Goal: Answer question/provide support: Share knowledge or assist other users

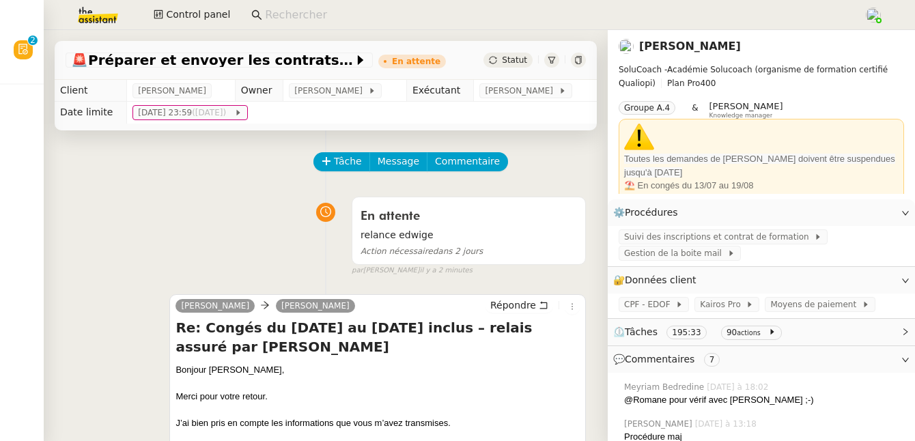
scroll to position [39, 0]
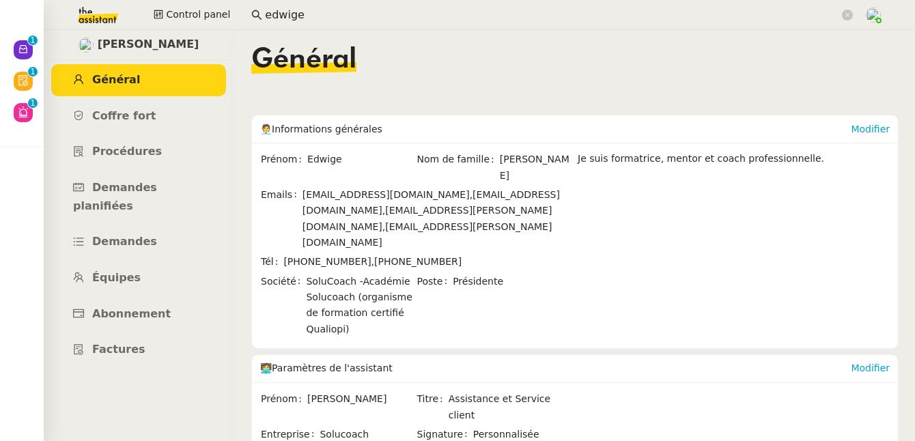
click at [302, 13] on input "edwige" at bounding box center [552, 15] width 574 height 18
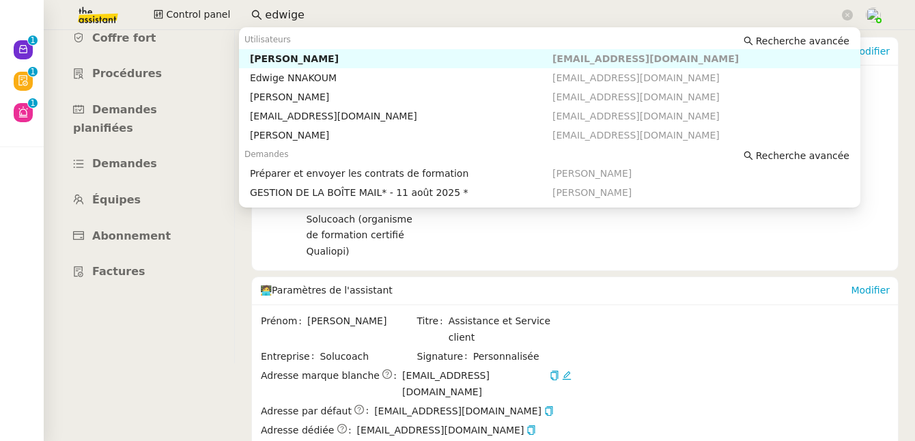
click at [302, 13] on input "edwige" at bounding box center [552, 15] width 574 height 18
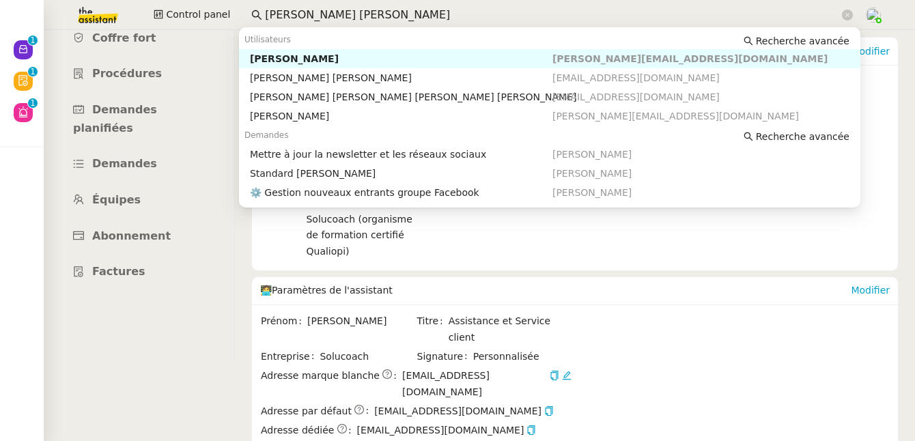
click at [285, 60] on div "Maria-Daniele Killy" at bounding box center [401, 59] width 302 height 12
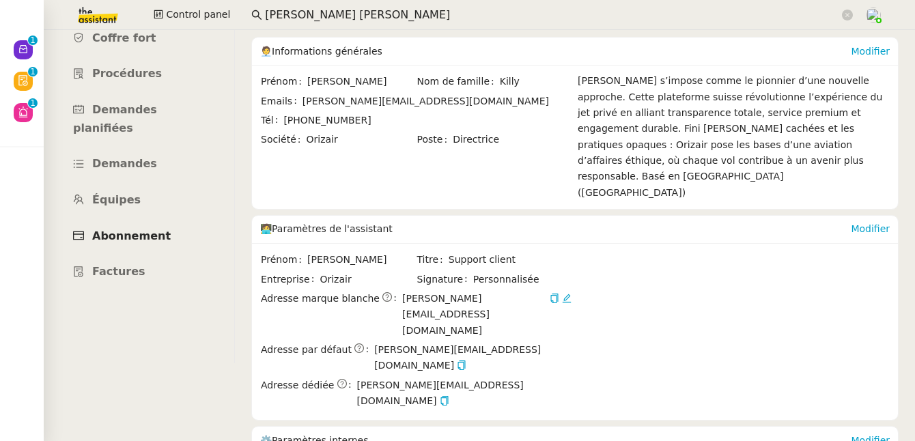
click at [109, 225] on link "Abonnement" at bounding box center [138, 236] width 175 height 32
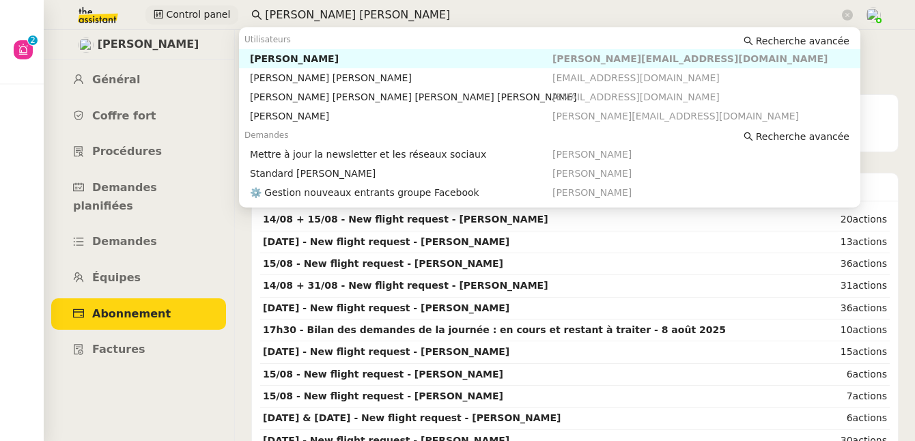
drag, startPoint x: 322, startPoint y: 16, endPoint x: 221, endPoint y: 11, distance: 100.5
click at [221, 11] on div "Control panel maria dan" at bounding box center [457, 15] width 846 height 30
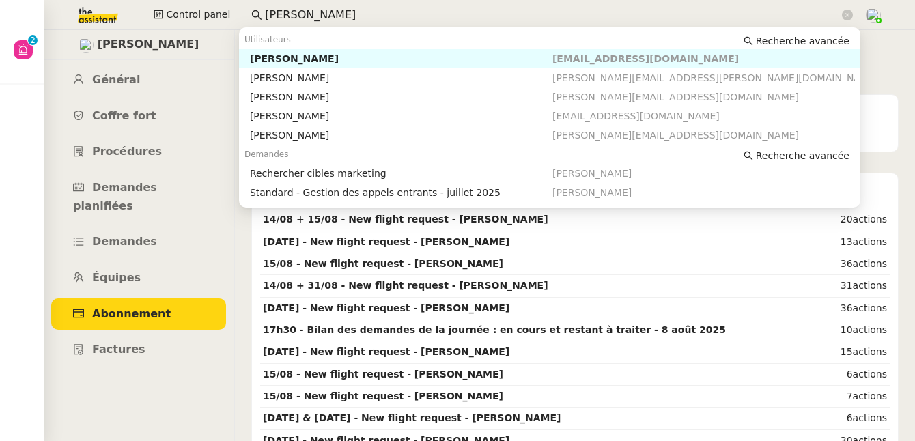
click at [287, 56] on div "Benjamin Delahaye" at bounding box center [401, 59] width 302 height 12
type input "benjamin de"
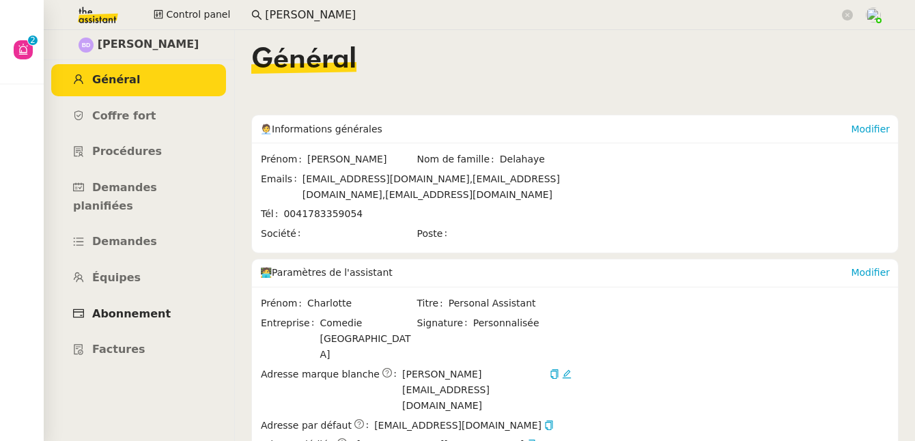
click at [163, 298] on link "Abonnement" at bounding box center [138, 314] width 175 height 32
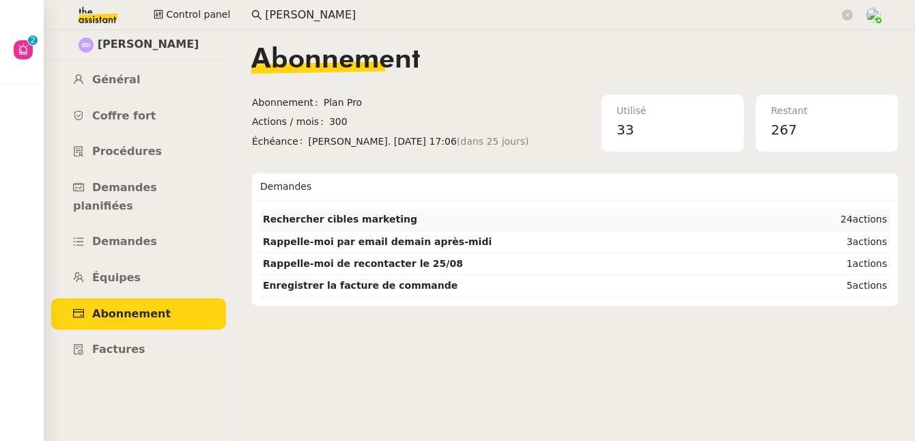
click at [318, 221] on strong "Rechercher cibles marketing" at bounding box center [340, 219] width 154 height 11
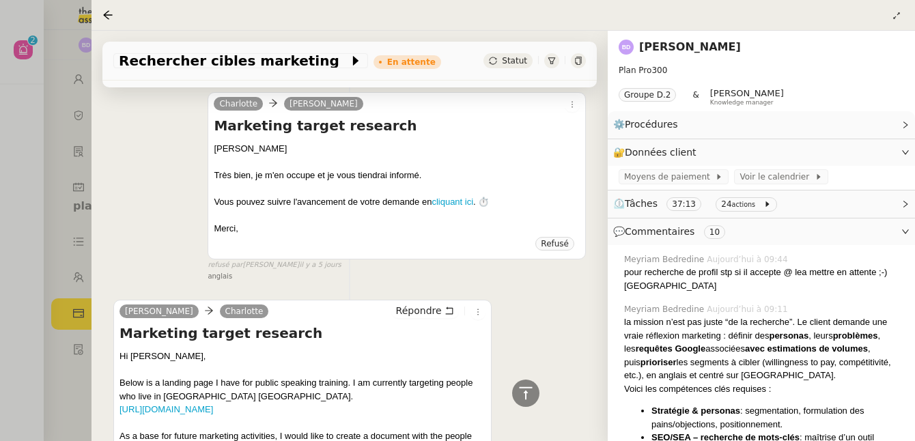
scroll to position [6110, 0]
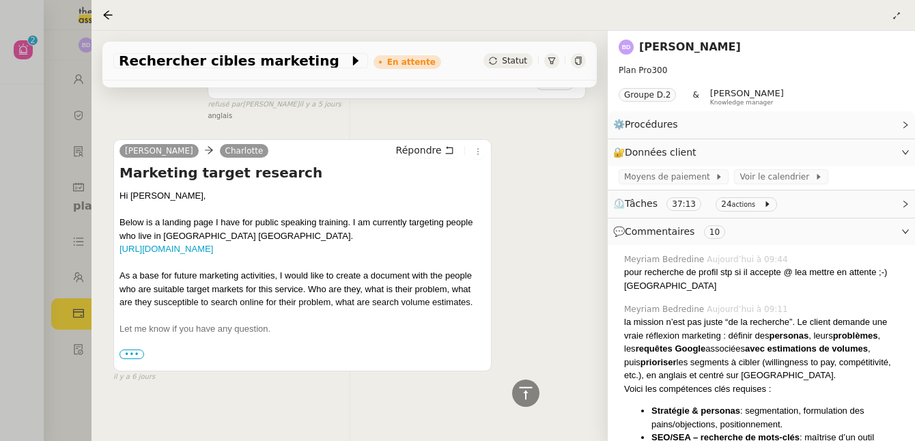
click at [126, 350] on span "•••" at bounding box center [131, 355] width 25 height 10
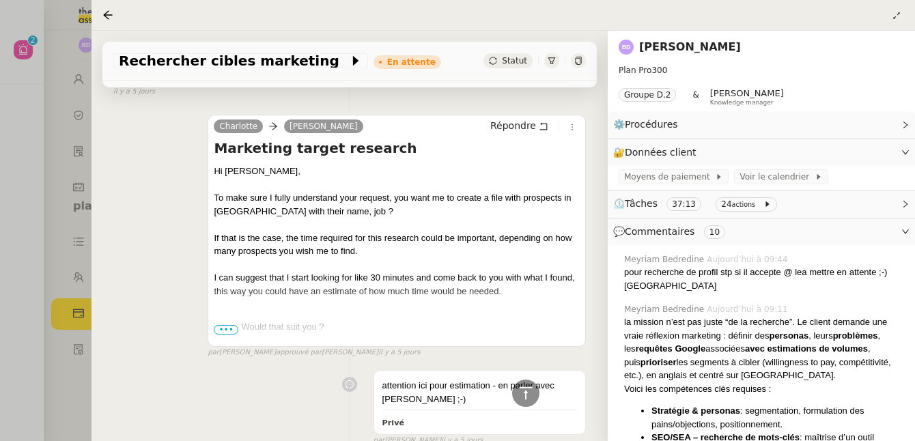
scroll to position [5280, 0]
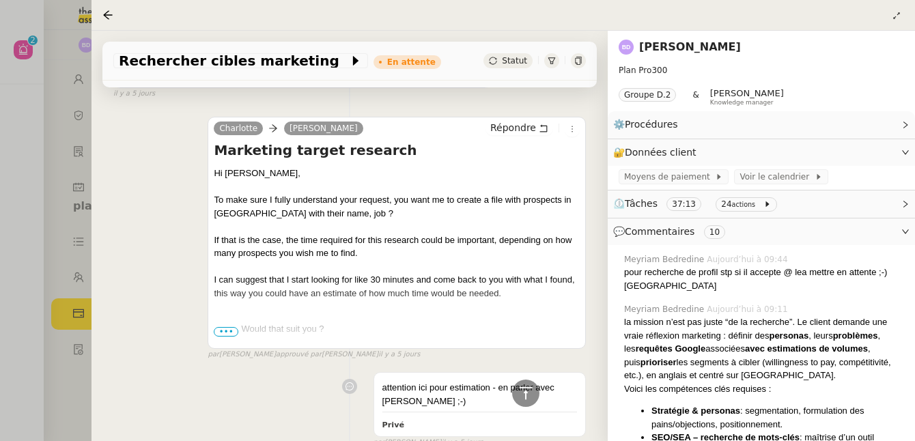
click at [233, 327] on span "•••" at bounding box center [226, 332] width 25 height 10
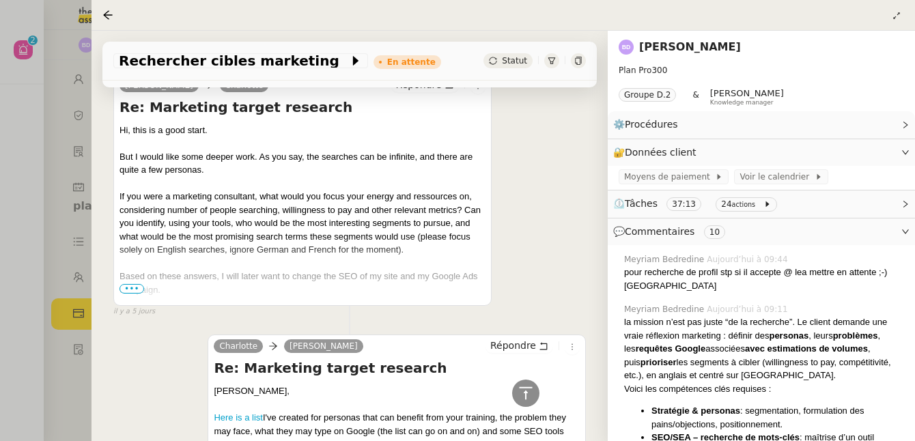
scroll to position [4447, 0]
click at [133, 284] on span "•••" at bounding box center [131, 289] width 25 height 10
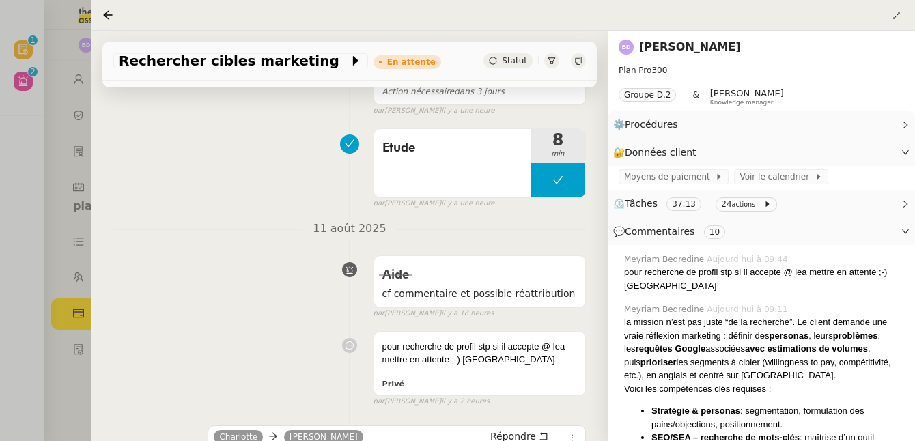
scroll to position [0, 0]
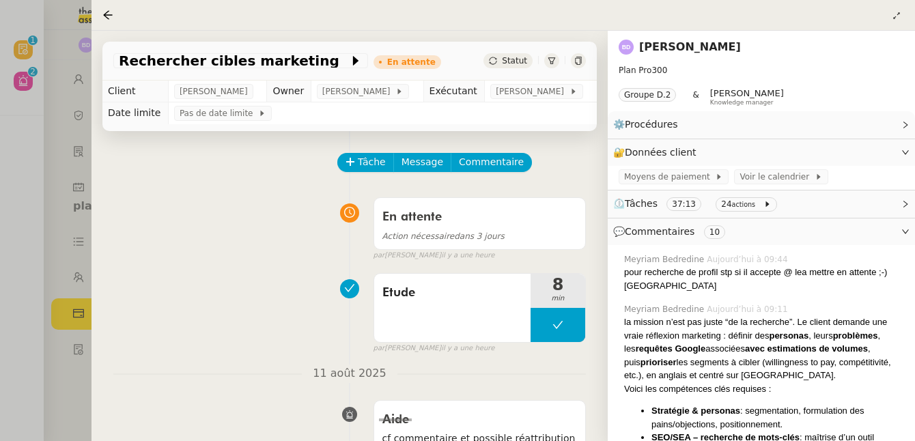
click at [663, 46] on link "Benjamin Delahaye" at bounding box center [690, 46] width 102 height 13
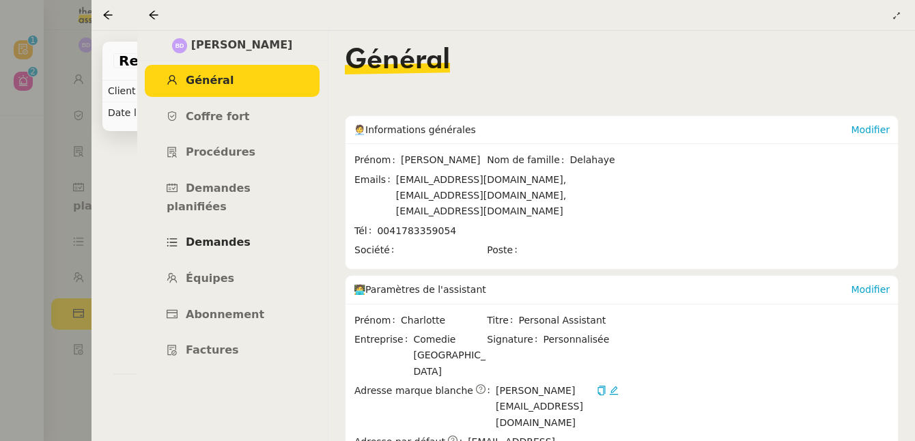
click at [248, 227] on link "Demandes" at bounding box center [232, 243] width 175 height 32
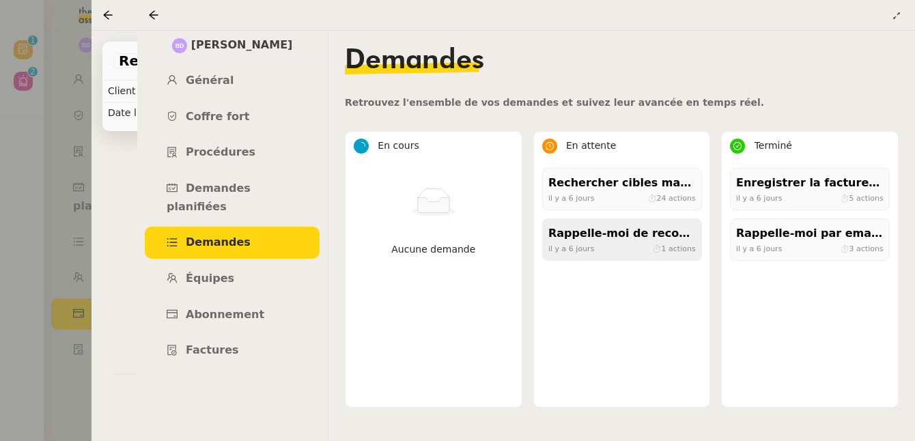
click at [621, 253] on div "il y a 6 jours ⏱ 1 actions" at bounding box center [621, 248] width 147 height 12
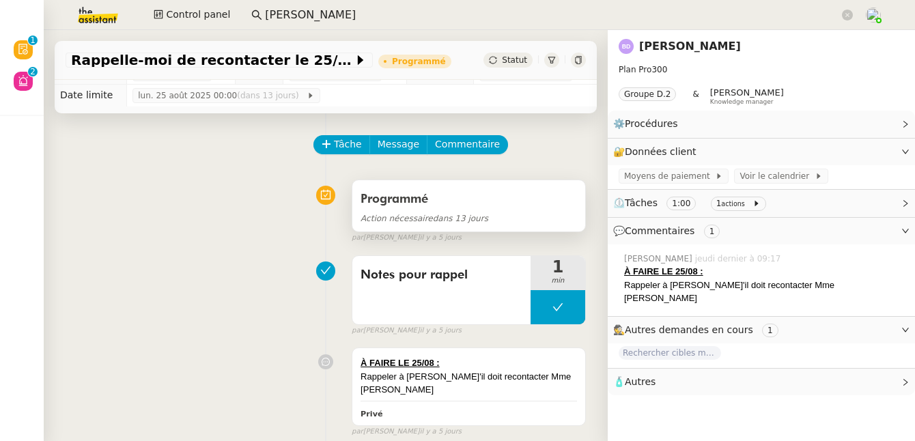
scroll to position [26, 0]
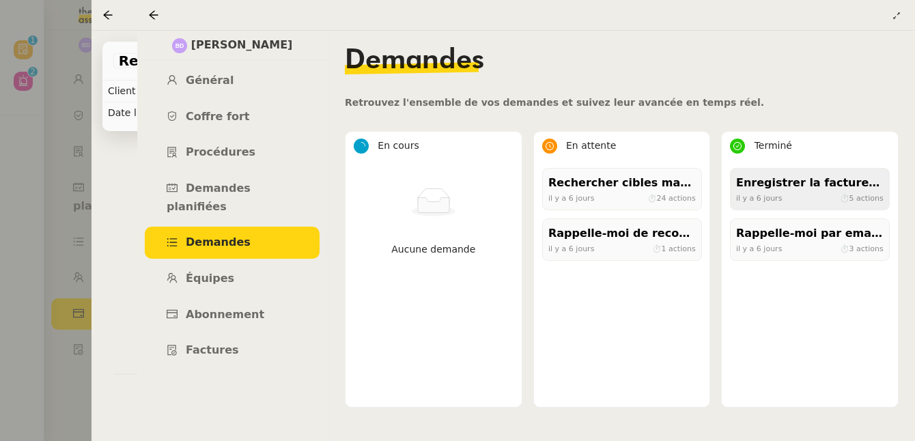
click at [767, 190] on div "Enregistrer la facture de commande" at bounding box center [809, 183] width 147 height 18
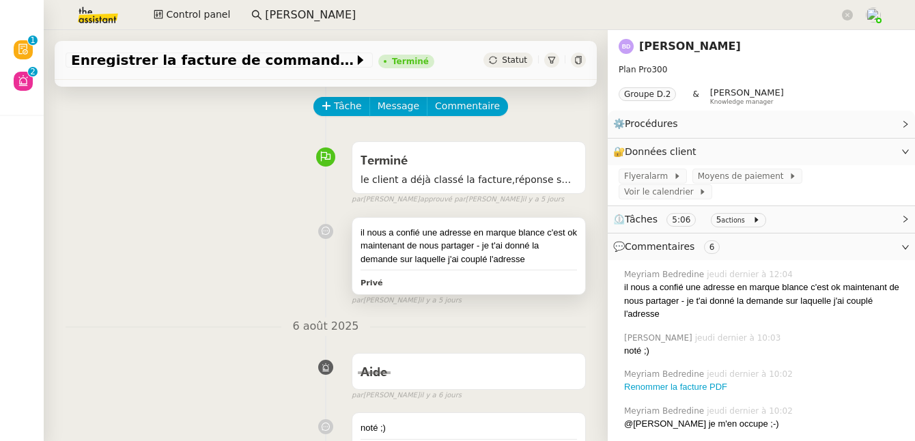
scroll to position [51, 0]
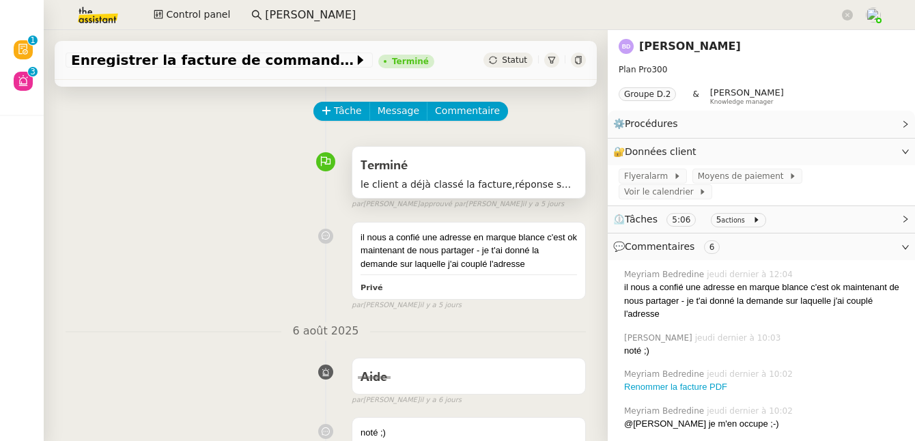
click at [457, 182] on span "le client a déjà classé la facture,réponse sur une autre demande" at bounding box center [468, 185] width 216 height 16
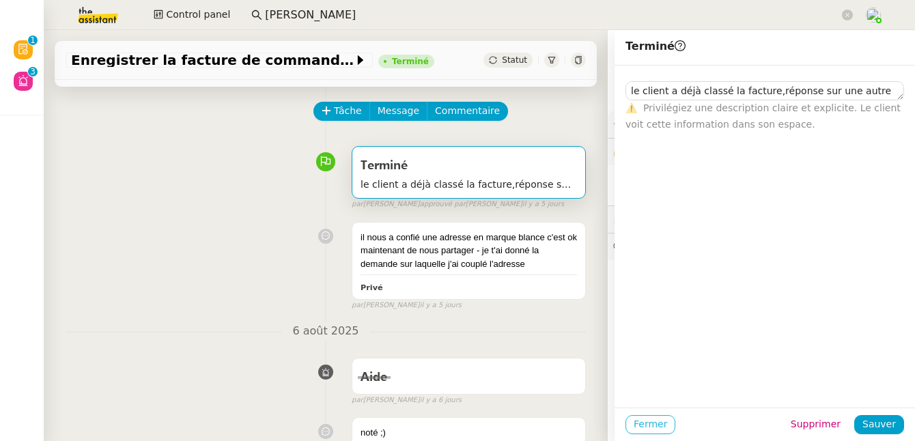
click at [643, 427] on span "Fermer" at bounding box center [649, 424] width 33 height 16
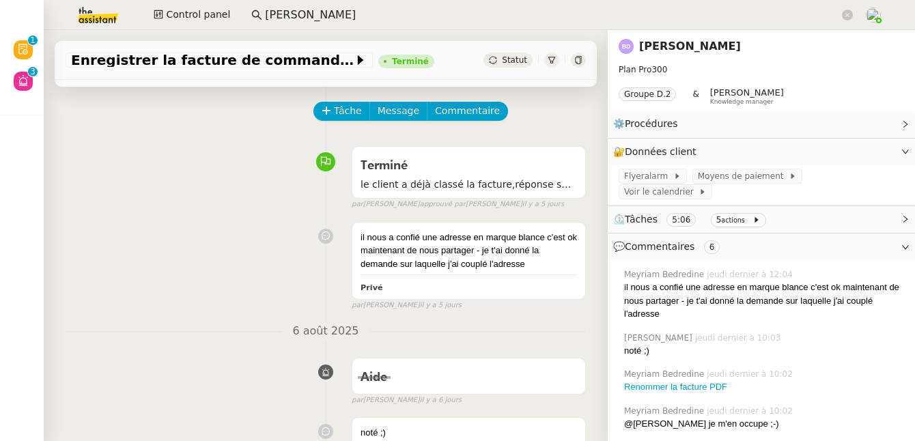
click at [687, 51] on link "Benjamin Delahaye" at bounding box center [690, 46] width 102 height 13
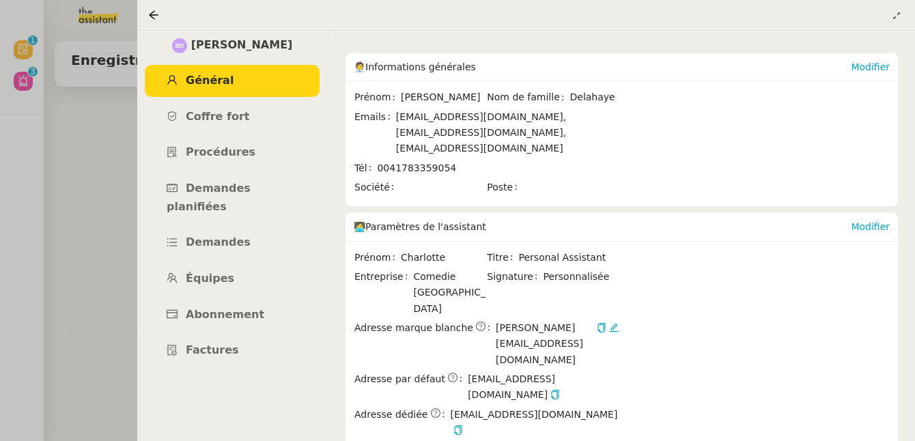
scroll to position [122, 0]
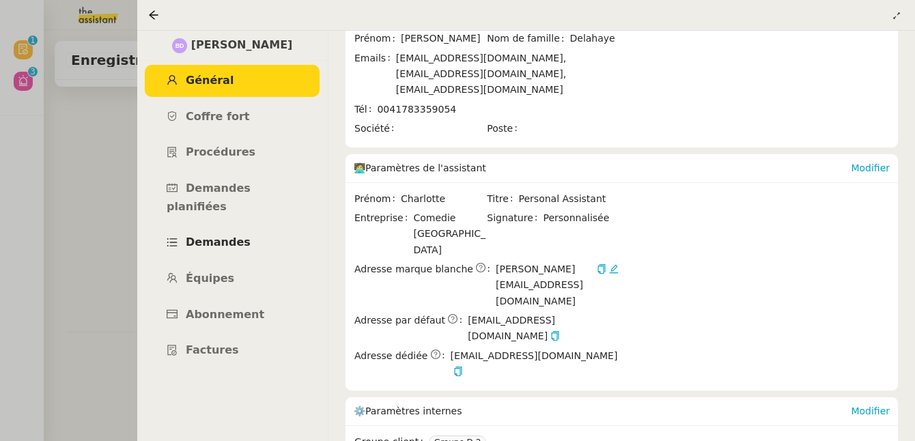
click at [215, 236] on span "Demandes" at bounding box center [218, 242] width 65 height 13
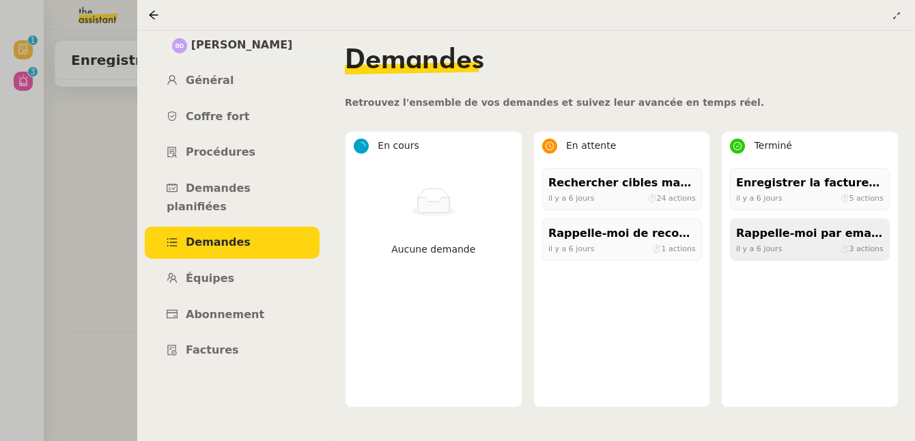
click at [804, 250] on div "il y a 6 jours ⏱ 3 actions" at bounding box center [809, 248] width 147 height 12
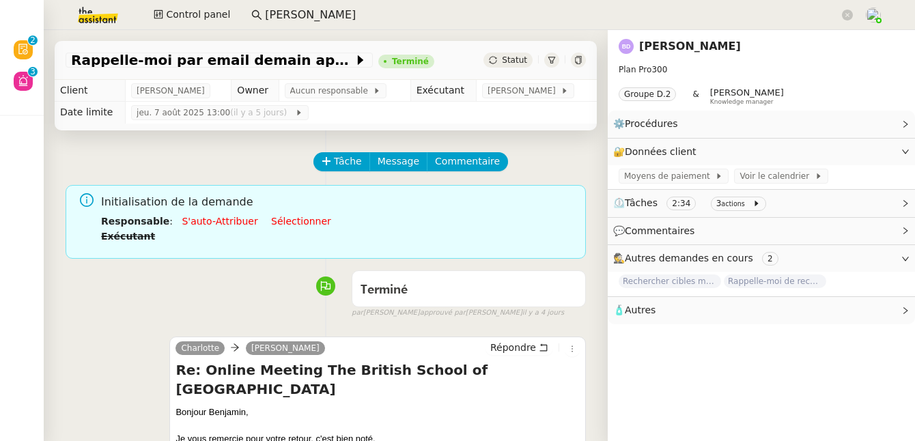
click at [639, 48] on link "Benjamin Delahaye" at bounding box center [690, 46] width 102 height 13
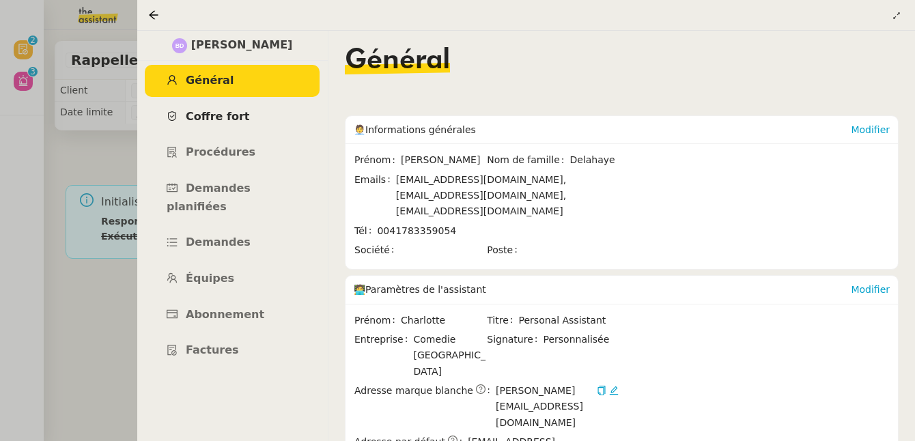
click at [230, 121] on span "Coffre fort" at bounding box center [218, 116] width 64 height 13
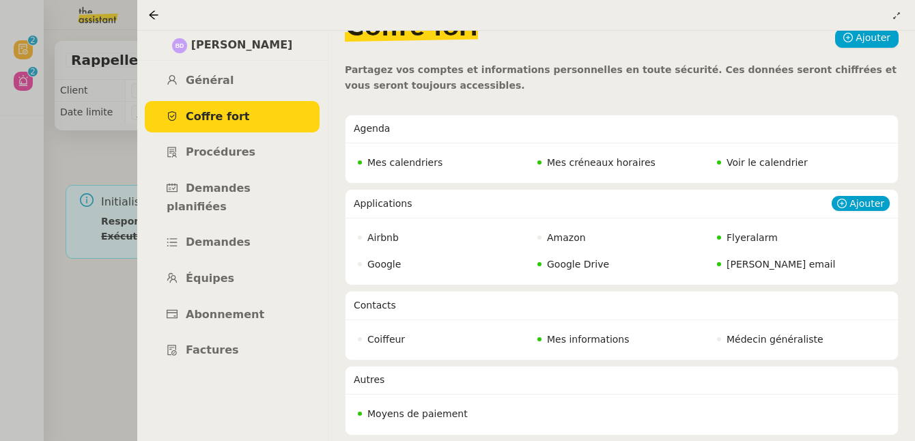
scroll to position [40, 0]
click at [578, 260] on span "Google Drive" at bounding box center [578, 264] width 62 height 11
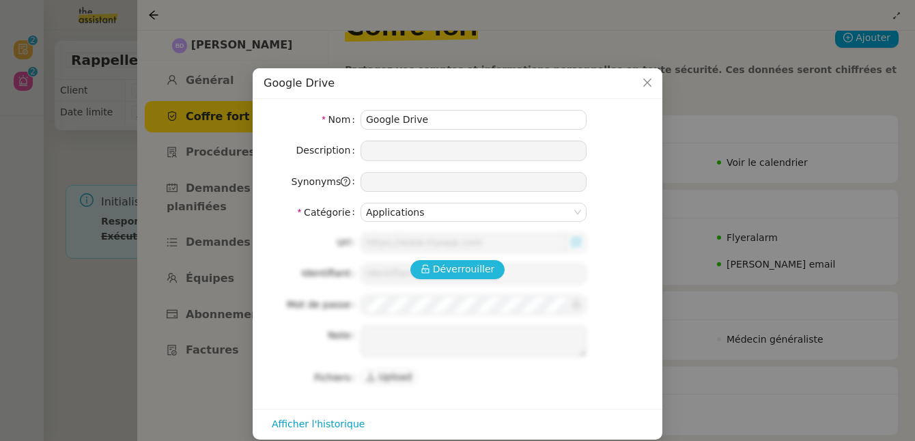
click at [484, 268] on span "Déverrouiller" at bounding box center [464, 269] width 62 height 16
type input "drive.google.com"
type input "charlotte@comediesuisse.ch"
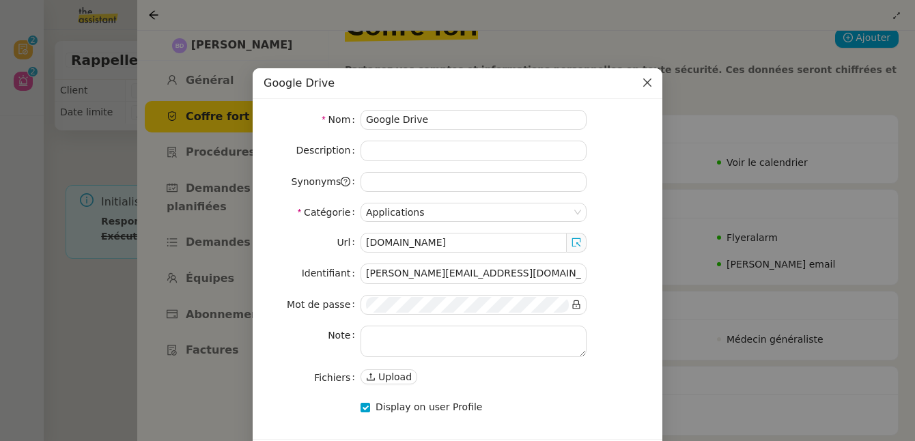
click at [646, 85] on icon "Close" at bounding box center [647, 82] width 11 height 11
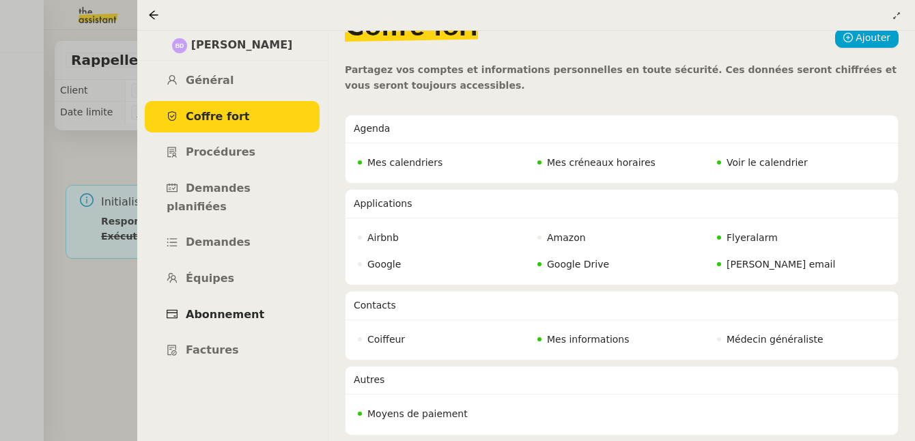
click at [244, 308] on span "Abonnement" at bounding box center [225, 314] width 79 height 13
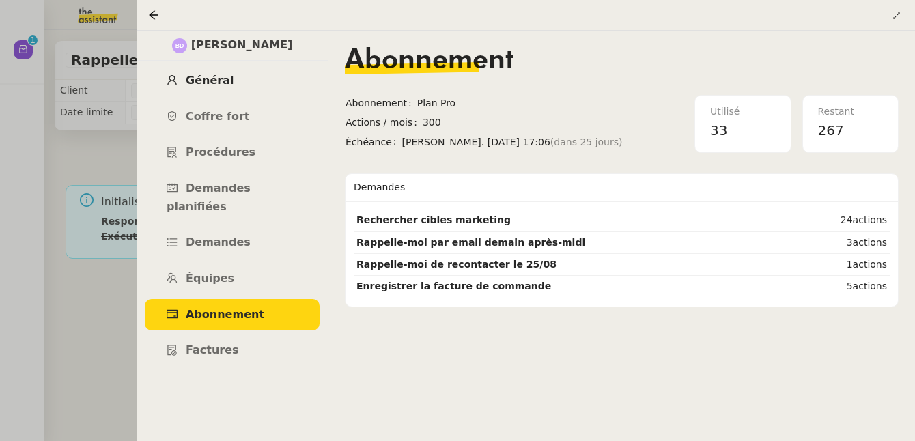
click at [208, 85] on span "Général" at bounding box center [210, 80] width 48 height 13
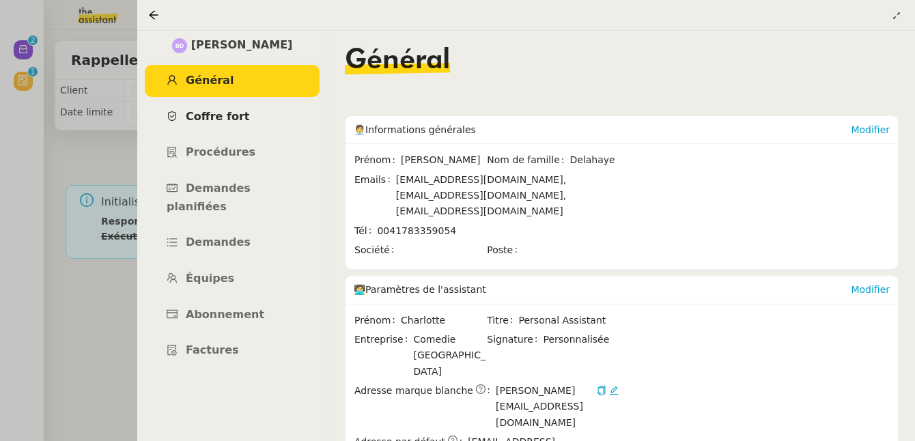
click at [218, 122] on span "Coffre fort" at bounding box center [218, 116] width 64 height 13
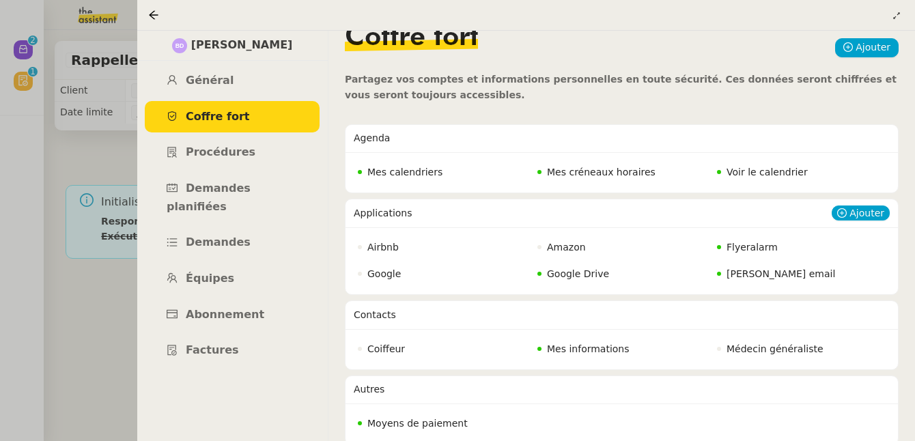
scroll to position [40, 0]
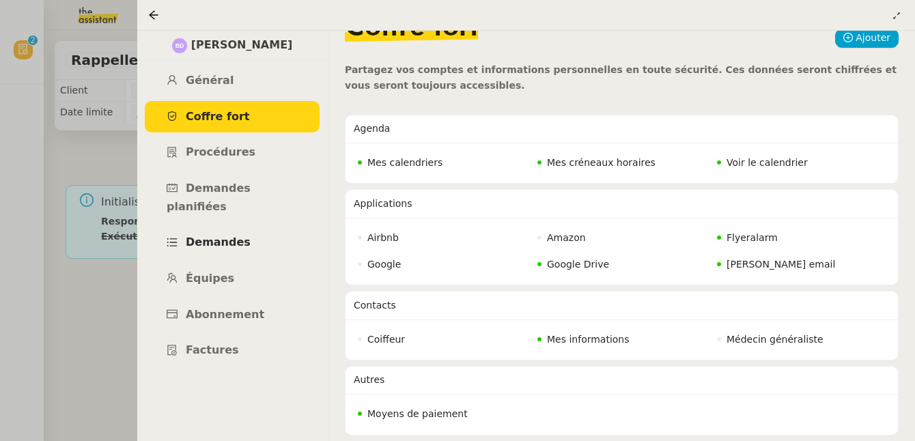
click at [216, 232] on link "Demandes" at bounding box center [232, 243] width 175 height 32
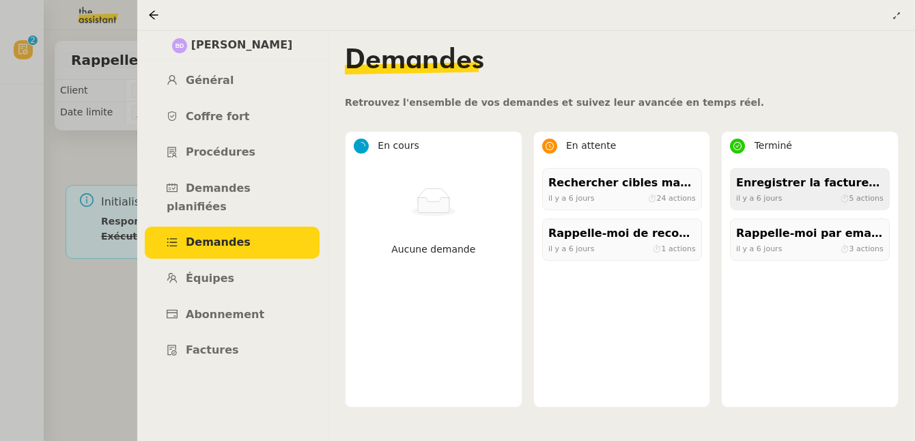
click at [821, 199] on div "il y a 6 jours ⏱ 5 actions" at bounding box center [809, 198] width 147 height 12
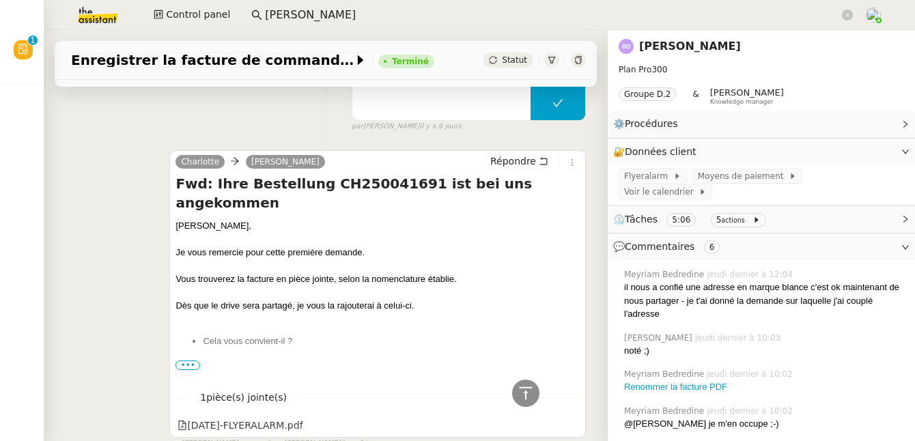
scroll to position [1013, 0]
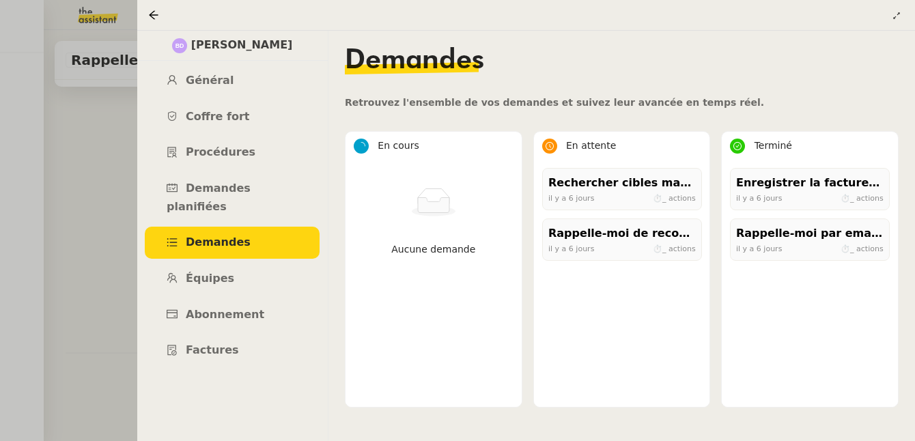
scroll to position [779, 0]
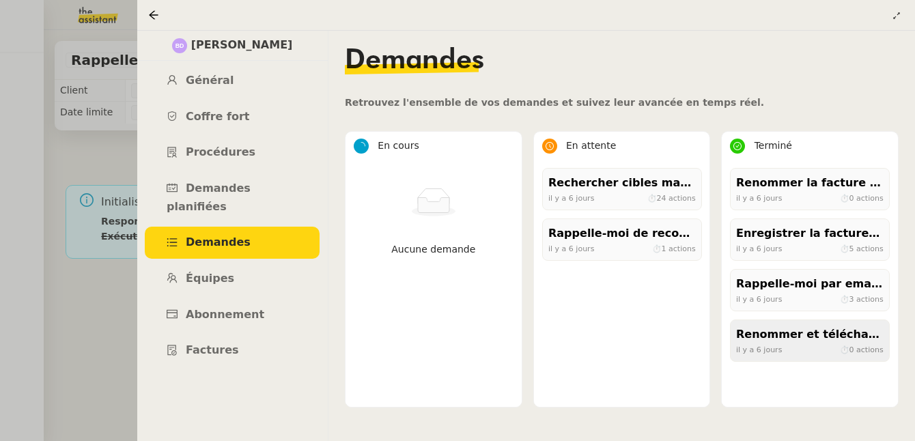
click at [818, 342] on div "Renommer et télécharger la facture PDF" at bounding box center [809, 335] width 147 height 18
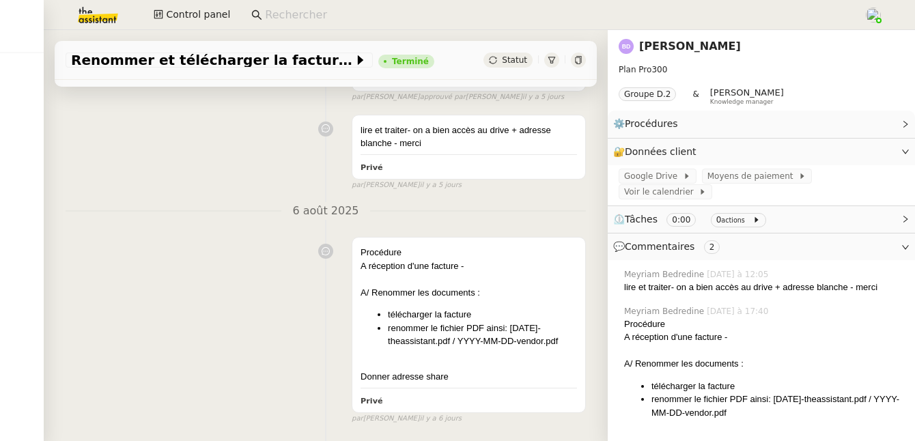
scroll to position [158, 0]
click at [702, 51] on link "Benjamin Delahaye" at bounding box center [690, 46] width 102 height 13
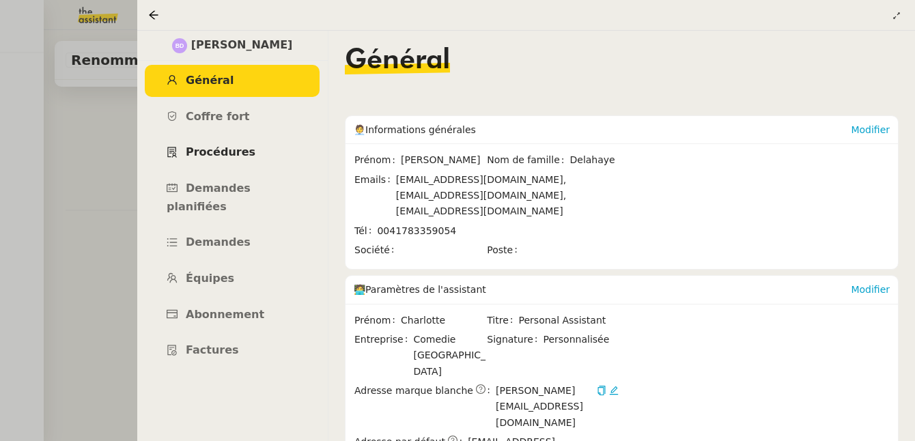
click at [266, 153] on link "Procédures" at bounding box center [232, 153] width 175 height 32
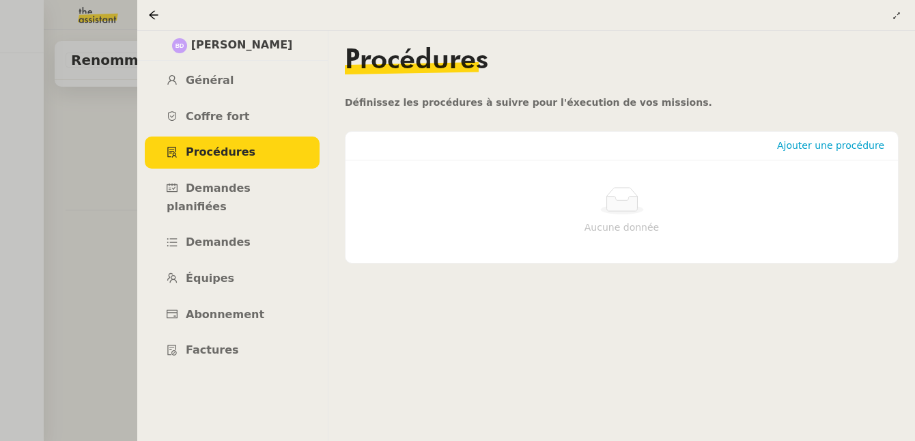
click at [146, 12] on nz-page-header at bounding box center [526, 15] width 778 height 31
click at [156, 14] on icon at bounding box center [153, 14] width 9 height 9
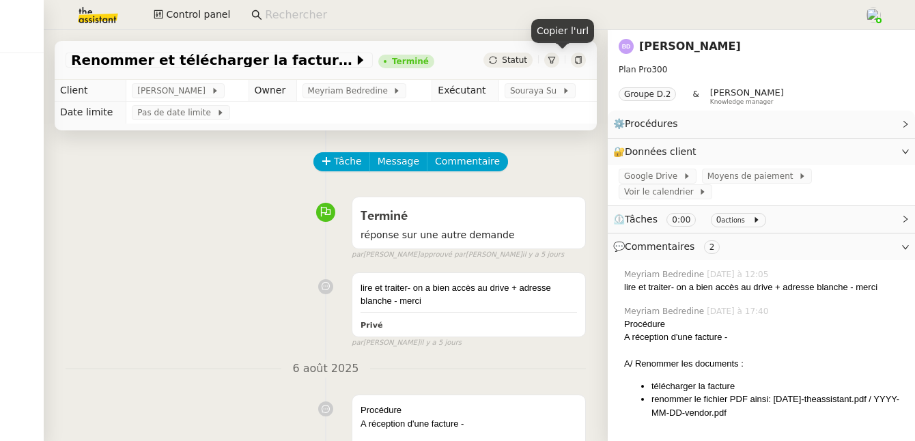
click at [575, 57] on icon at bounding box center [578, 60] width 6 height 8
click at [659, 49] on link "Benjamin Delahaye" at bounding box center [690, 46] width 102 height 13
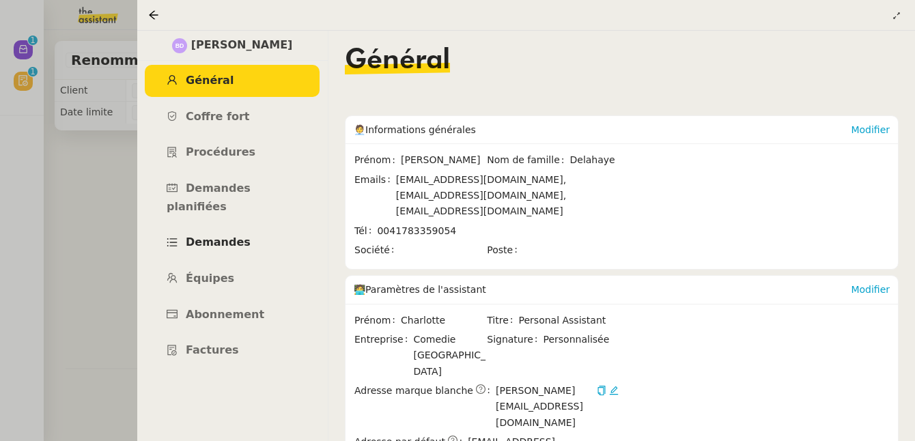
click at [221, 236] on span "Demandes" at bounding box center [218, 242] width 65 height 13
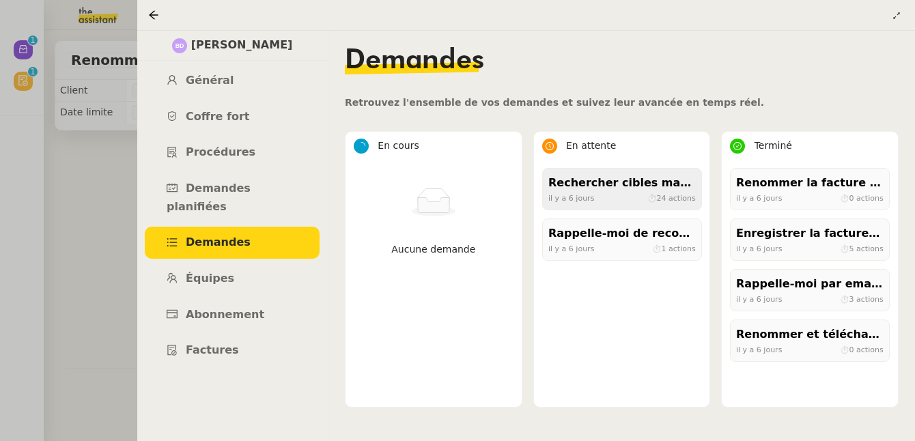
click at [596, 200] on div "il y a 6 jours ⏱ 24 actions" at bounding box center [621, 198] width 147 height 12
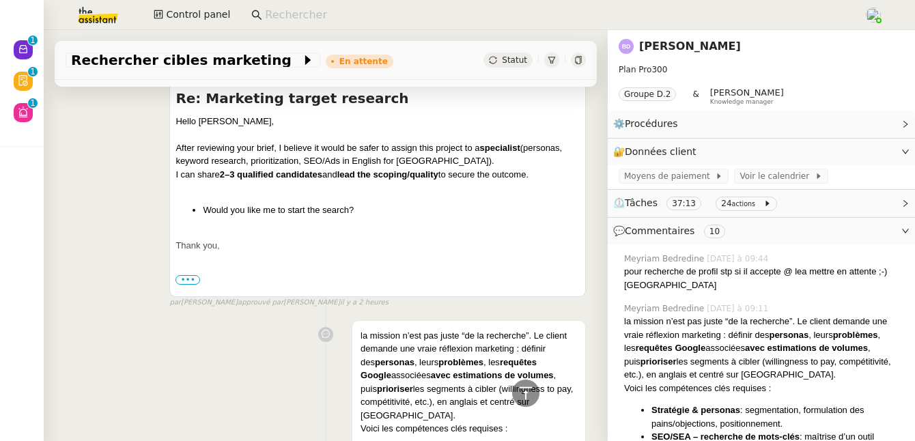
scroll to position [582, 0]
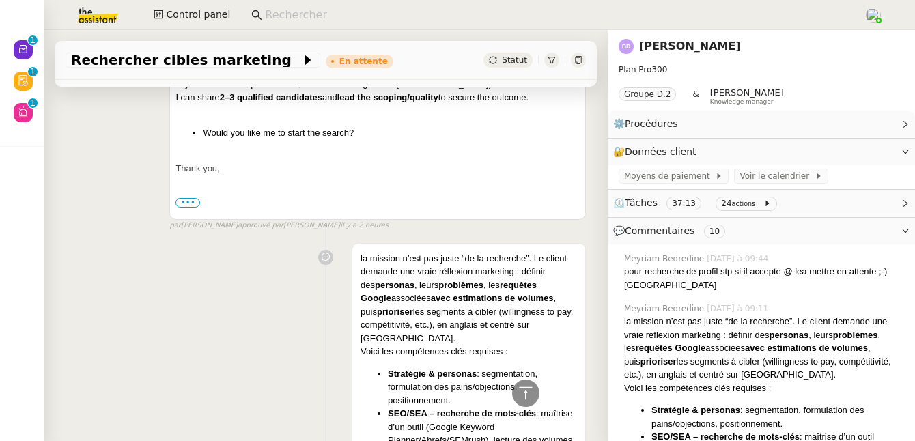
click at [792, 206] on span "⏲️ Tâches 37:13 24 actions" at bounding box center [750, 203] width 274 height 16
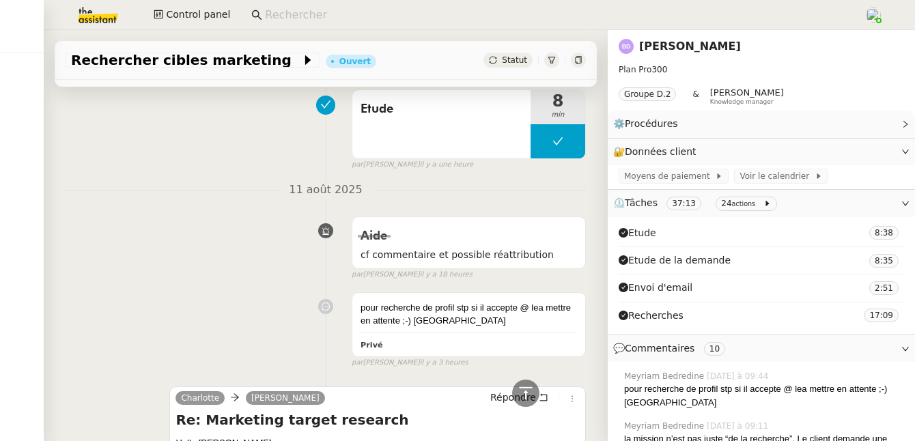
scroll to position [729, 0]
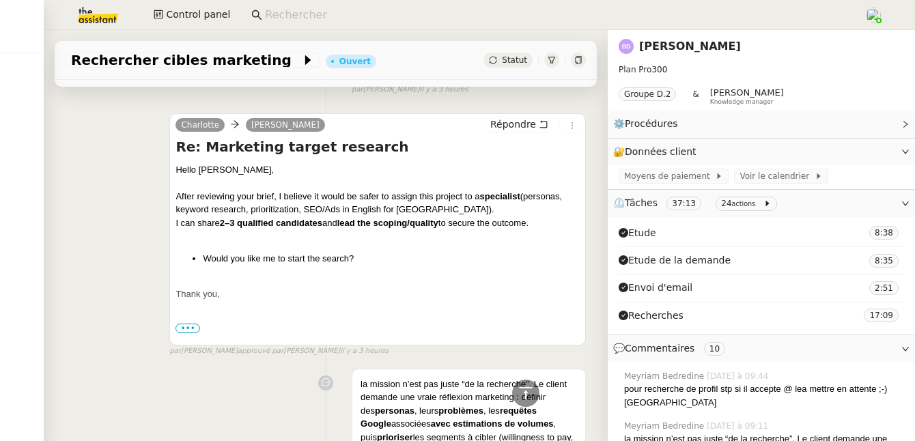
click at [681, 46] on link "Benjamin Delahaye" at bounding box center [690, 46] width 102 height 13
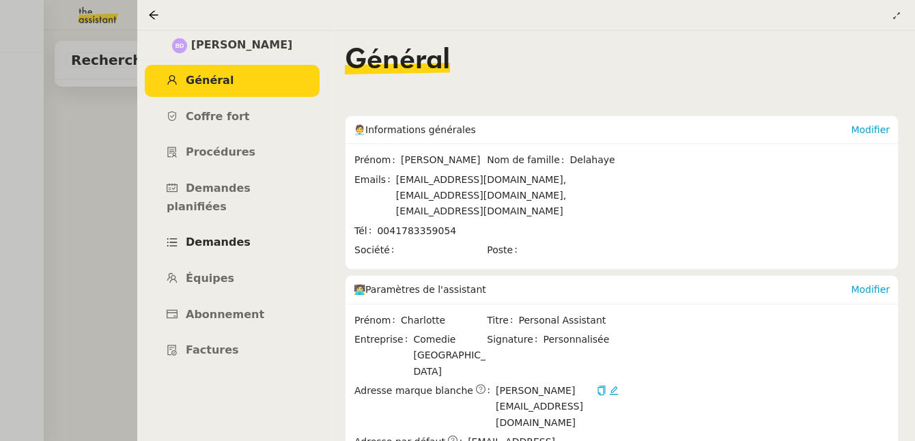
click at [220, 236] on span "Demandes" at bounding box center [218, 242] width 65 height 13
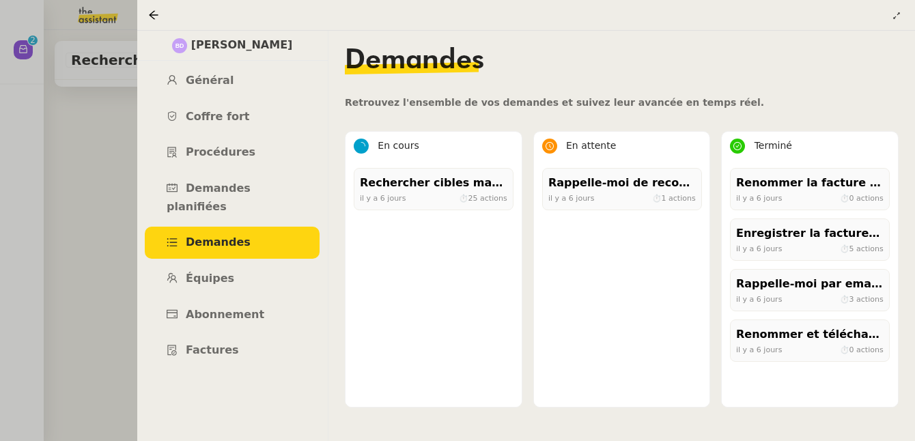
scroll to position [737, 0]
click at [200, 76] on span "Général" at bounding box center [210, 80] width 48 height 13
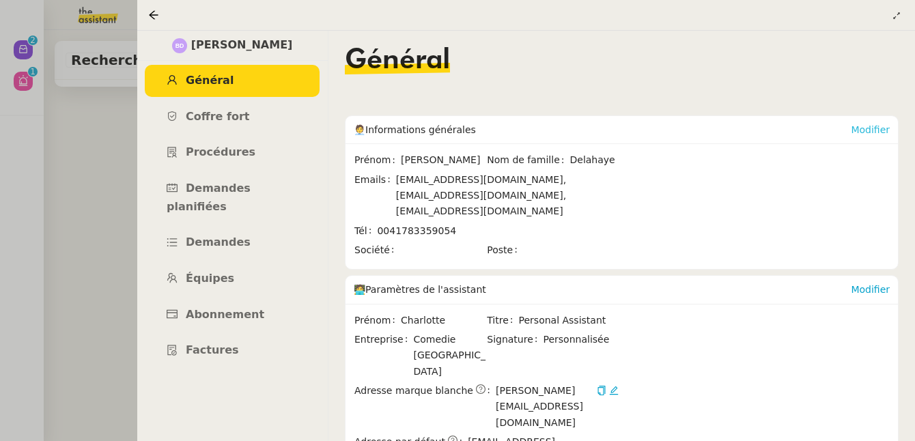
click at [864, 134] on link "Modifier" at bounding box center [870, 129] width 39 height 11
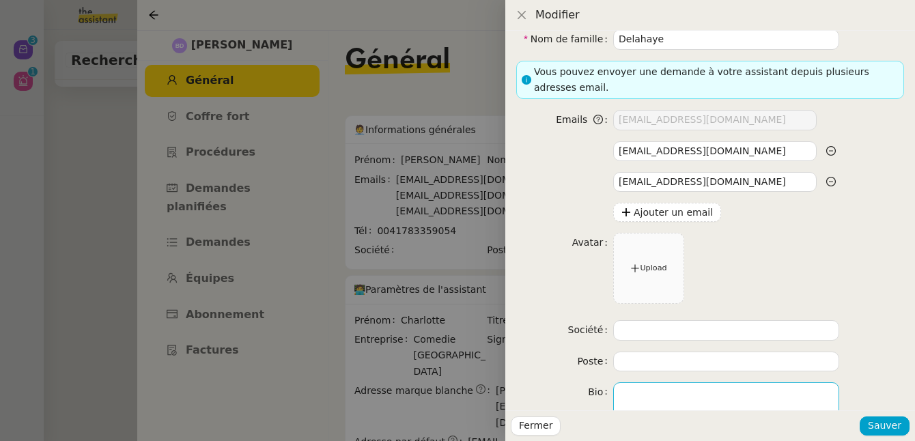
scroll to position [152, 0]
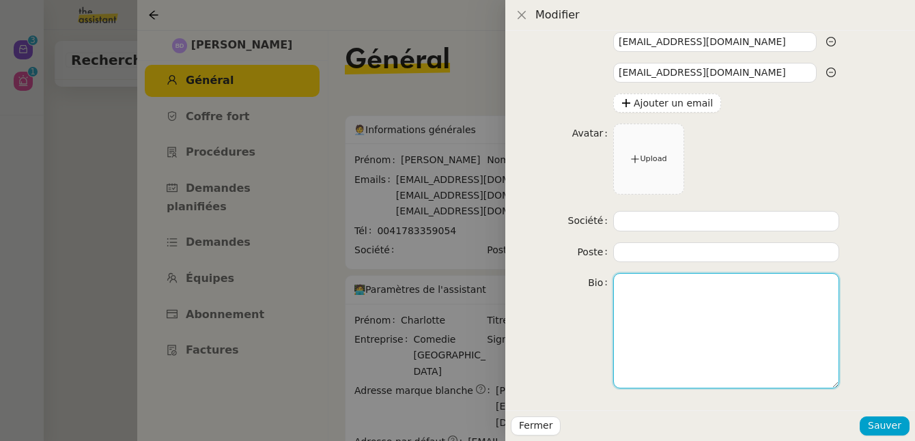
click at [642, 311] on textarea at bounding box center [726, 330] width 226 height 115
paste textarea "Teil 2 Comedy @ Norden CHRIS DARWA, MAGDA MIHAILA, TEDDY HALL & BENJAMIN DELAHA…"
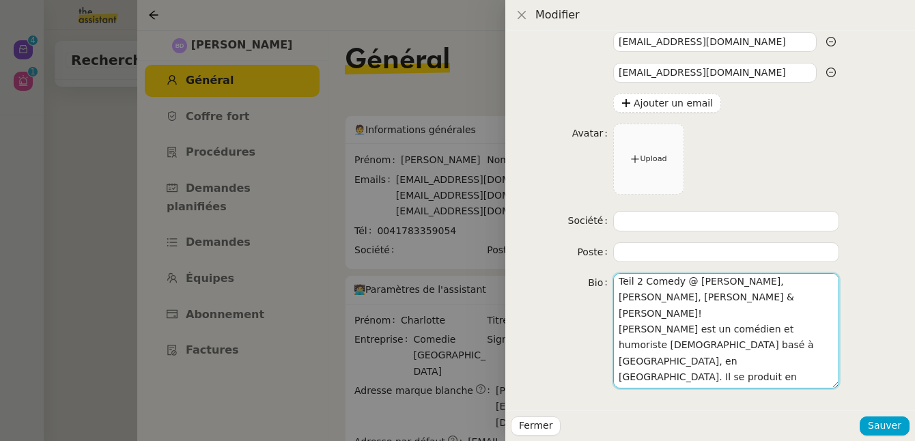
scroll to position [0, 0]
drag, startPoint x: 683, startPoint y: 328, endPoint x: 613, endPoint y: 290, distance: 79.1
click at [613, 290] on textarea "Teil 2 Comedy @ Norden CHRIS DARWA, MAGDA MIHAILA, TEDDY HALL & BENJAMIN DELAHA…" at bounding box center [726, 330] width 226 height 115
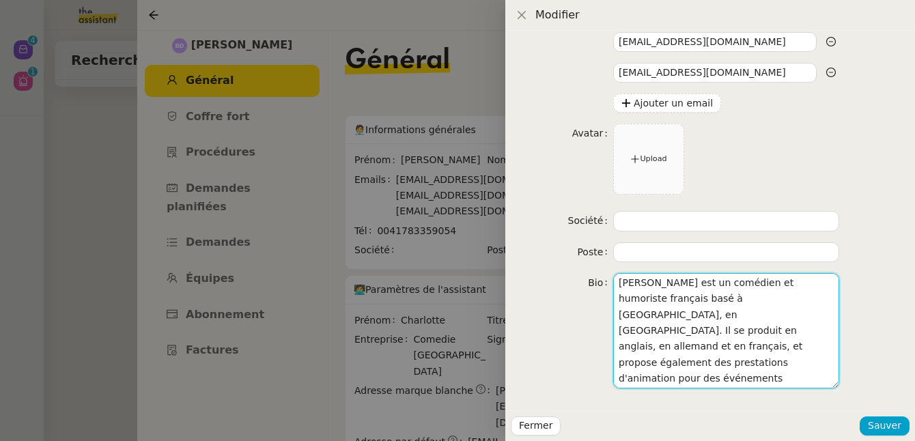
click at [618, 296] on textarea "Benjamin Delahaye est un comédien et humoriste français basé à Zurich, en Suiss…" at bounding box center [726, 330] width 226 height 115
click at [679, 283] on textarea "Benjamin Delahaye est un comédien et humoriste français basé à Zurich, en Suiss…" at bounding box center [726, 330] width 226 height 115
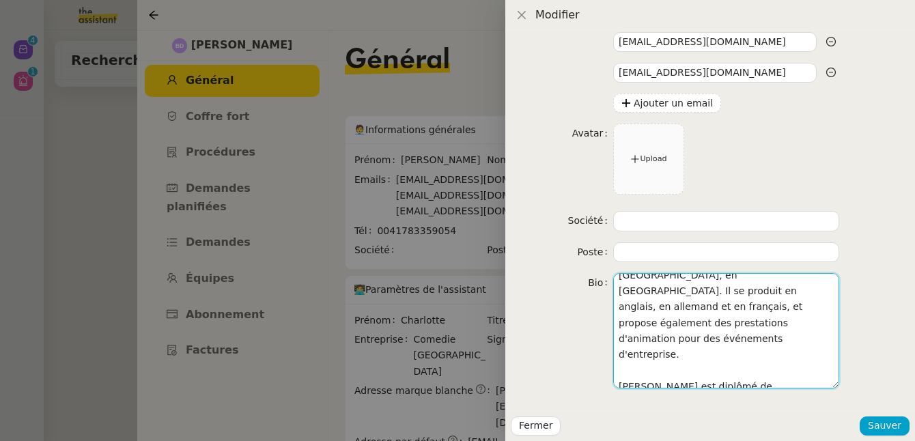
scroll to position [42, 0]
click at [683, 355] on textarea "Benjamin est un comédien et humoriste français basé à Zurich, en Suisse. Il se …" at bounding box center [726, 330] width 226 height 115
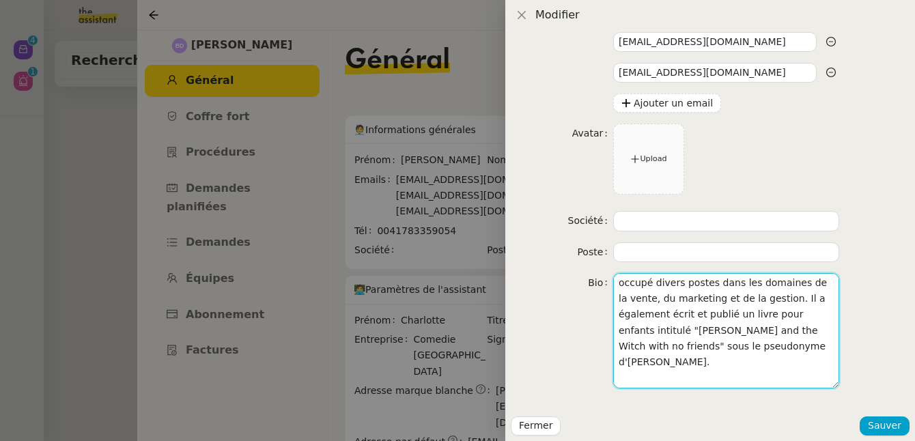
scroll to position [225, 0]
drag, startPoint x: 698, startPoint y: 345, endPoint x: 597, endPoint y: 347, distance: 101.1
click at [597, 347] on nz-form-item "Bio Benjamin est un comédien et humoriste français basé à Zurich, en Suisse. Il…" at bounding box center [710, 330] width 388 height 115
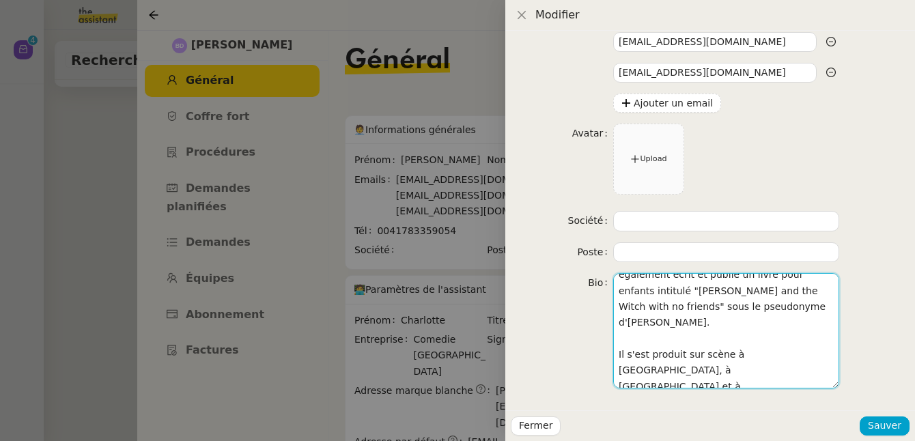
scroll to position [270, 0]
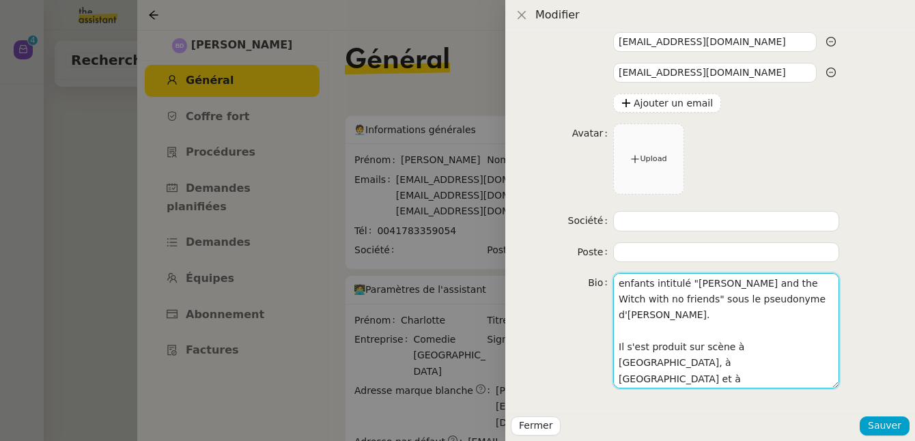
drag, startPoint x: 673, startPoint y: 378, endPoint x: 647, endPoint y: 319, distance: 64.8
click at [647, 319] on textarea "Benjamin est un comédien et humoriste français basé à Zurich, en Suisse. Il se …" at bounding box center [726, 330] width 226 height 115
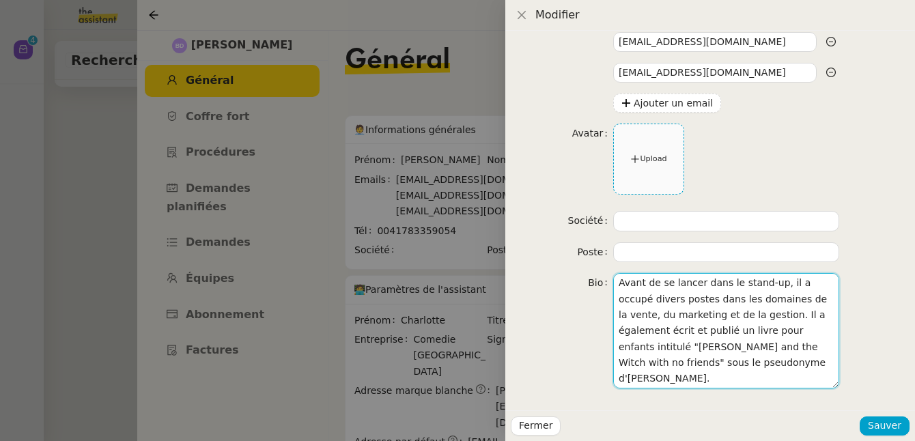
type textarea "Benjamin est un comédien et humoriste français basé à Zurich, en Suisse. Il se …"
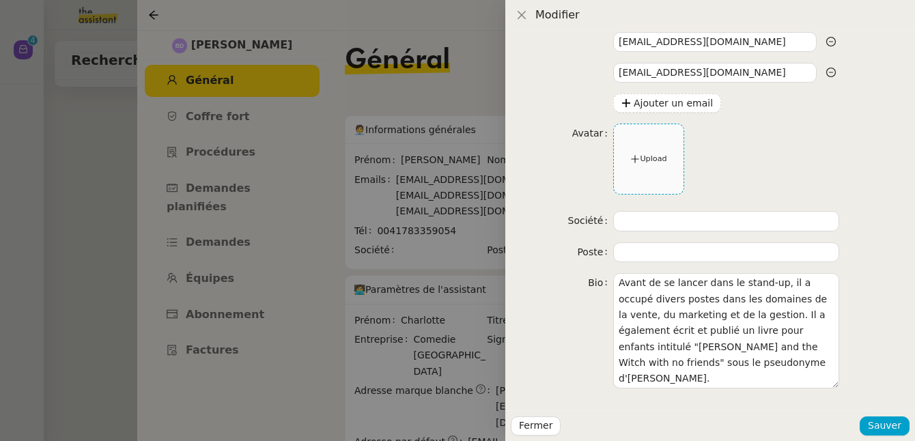
click at [659, 176] on div "Upload" at bounding box center [649, 159] width 70 height 70
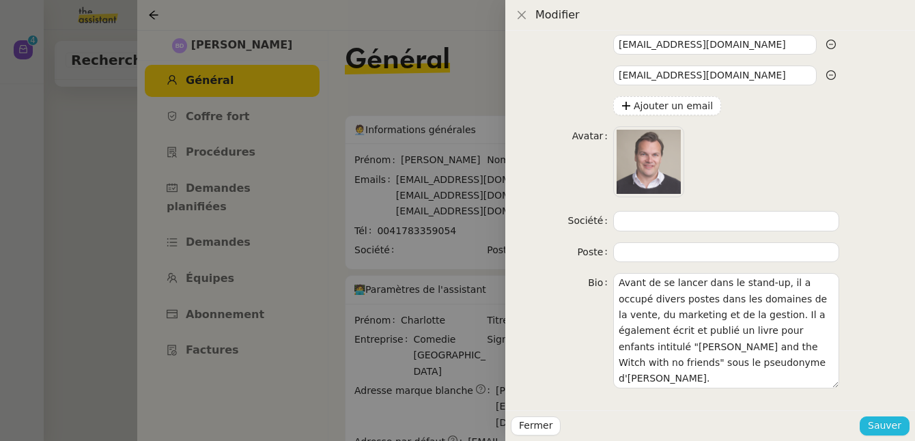
click at [885, 426] on span "Sauver" at bounding box center [884, 426] width 33 height 16
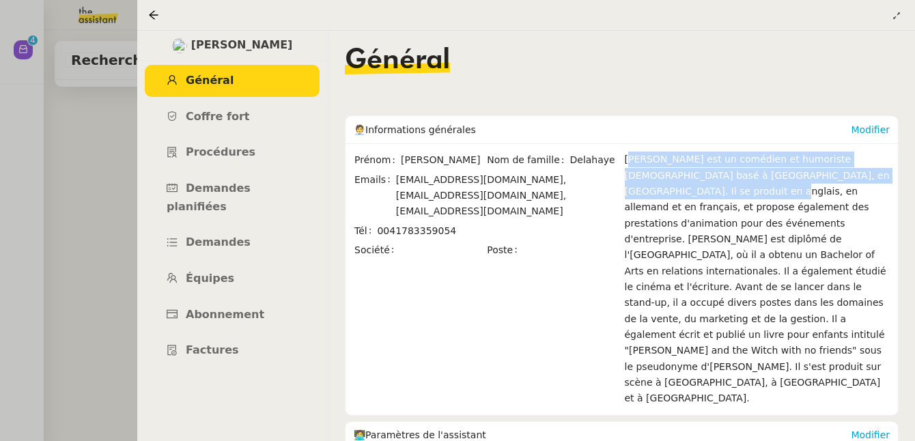
drag, startPoint x: 664, startPoint y: 195, endPoint x: 622, endPoint y: 158, distance: 55.2
click at [622, 158] on div "Prénom Benjamin Nom de famille Delahaye Emails bendelahaye@gmail.com, ben@comed…" at bounding box center [622, 279] width 536 height 255
copy div "Benjamin est un comédien et humoriste français basé à Zurich, en Suisse. Il se …"
click at [232, 231] on link "Demandes" at bounding box center [232, 243] width 175 height 32
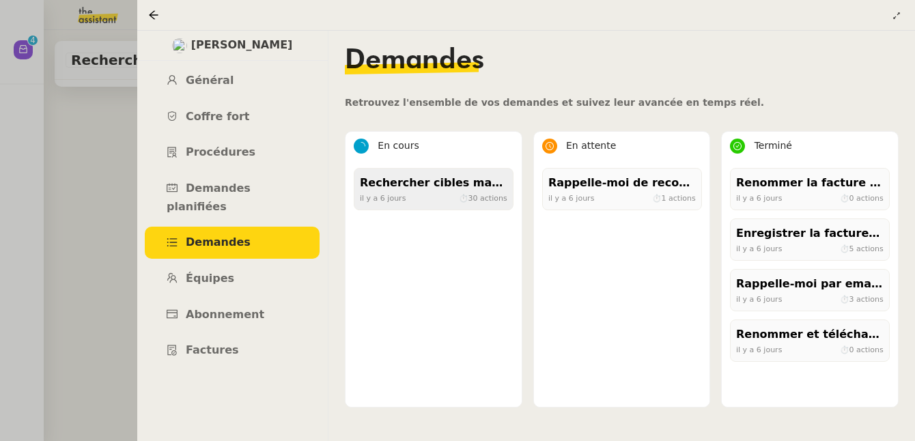
click at [459, 190] on div "Rechercher cibles marketing" at bounding box center [433, 183] width 147 height 18
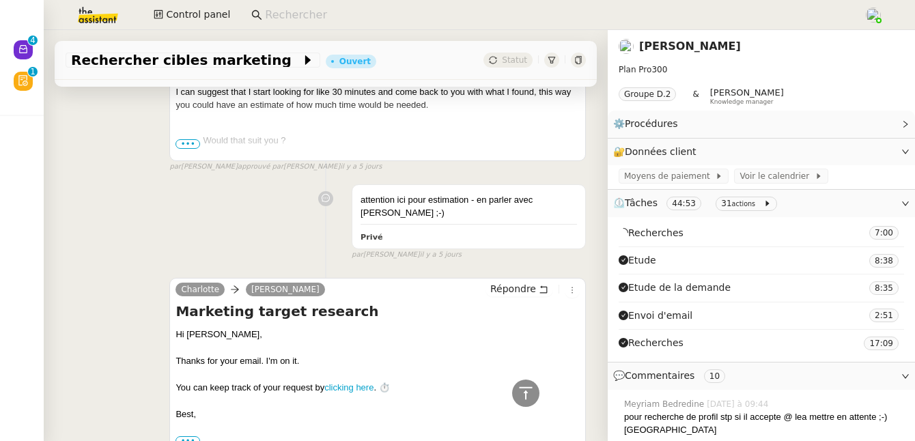
scroll to position [5150, 0]
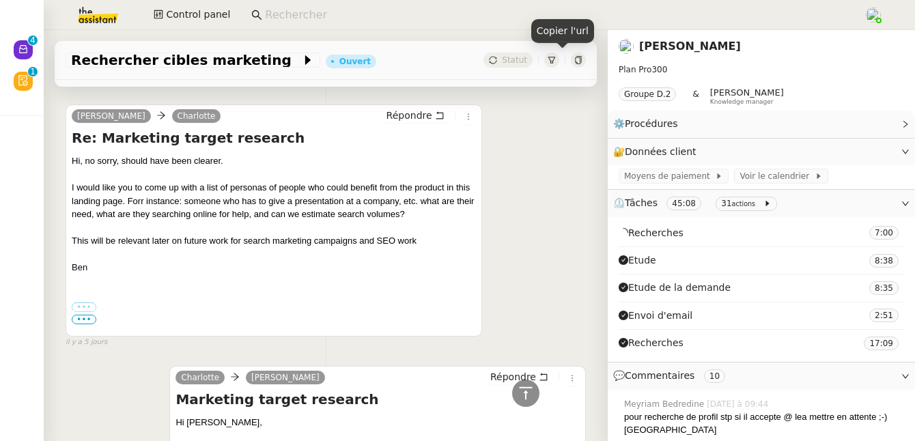
click at [574, 61] on icon at bounding box center [578, 60] width 8 height 8
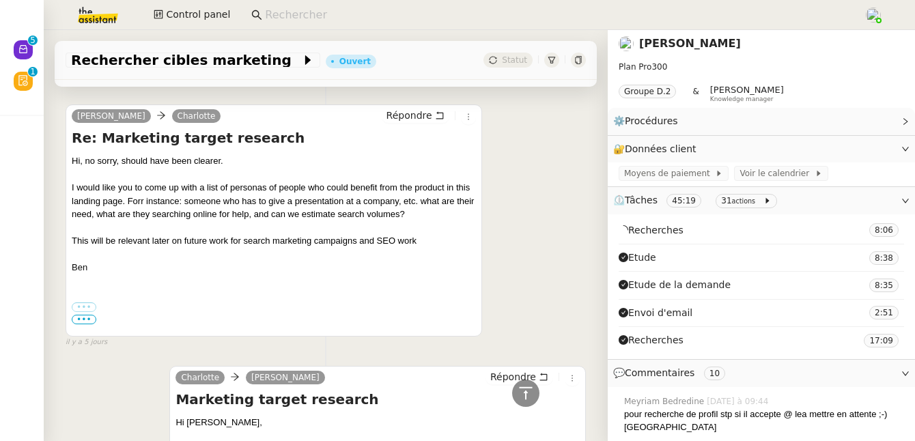
scroll to position [5, 0]
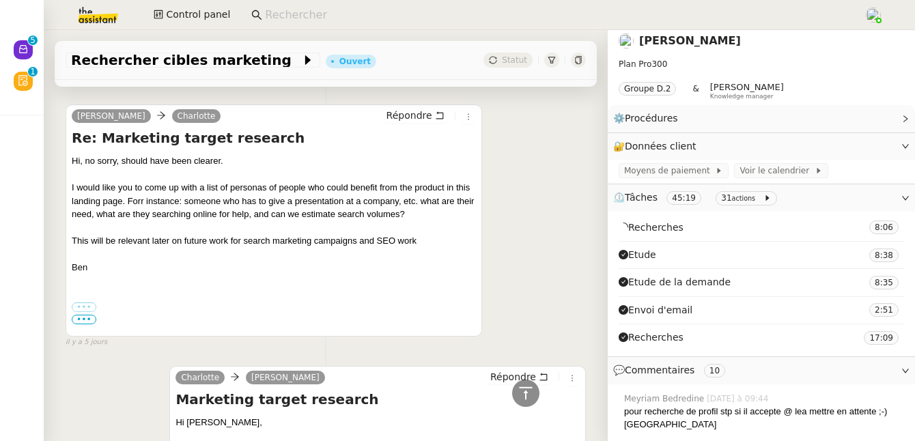
click at [508, 173] on div "Benjamin Delahaye Charlotte Répondre Re: Marketing target research Hi, no sorry…" at bounding box center [326, 220] width 520 height 256
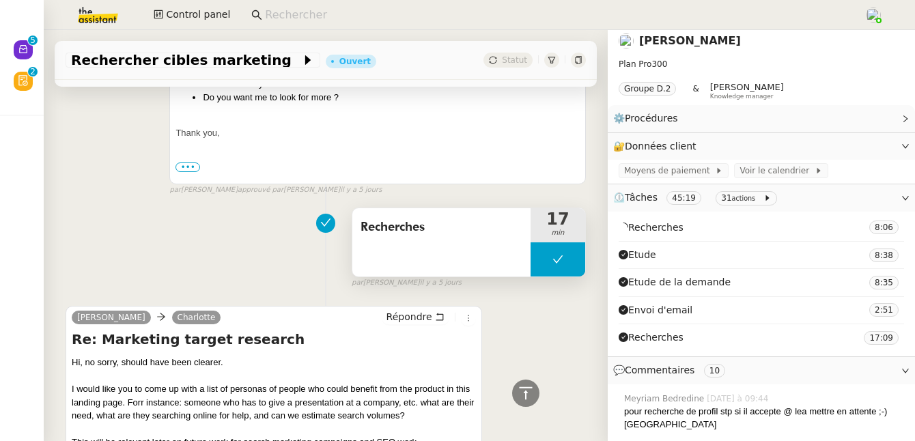
scroll to position [4946, 0]
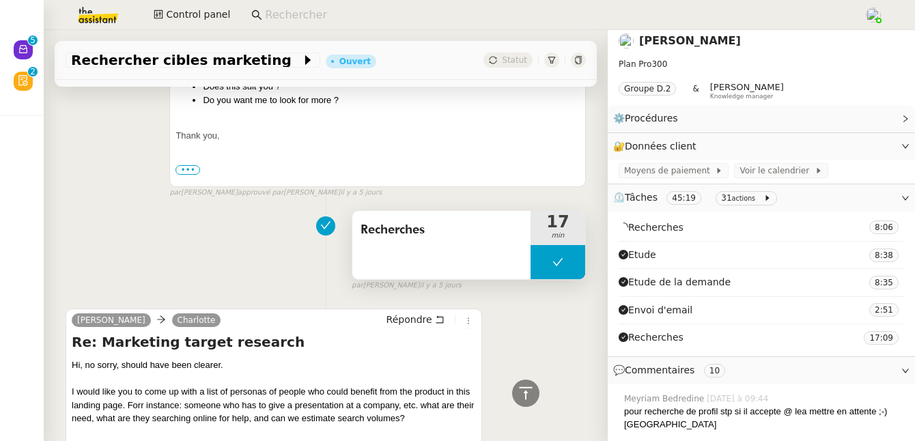
click at [433, 256] on div "Recherches" at bounding box center [441, 245] width 178 height 68
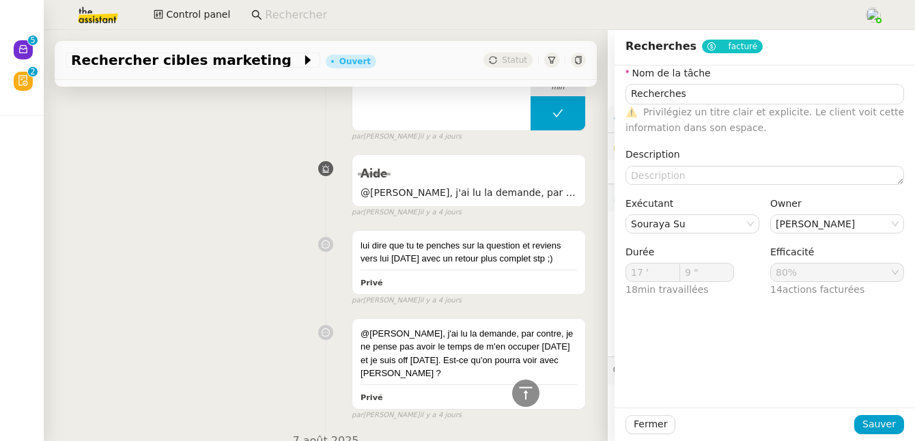
scroll to position [2976, 0]
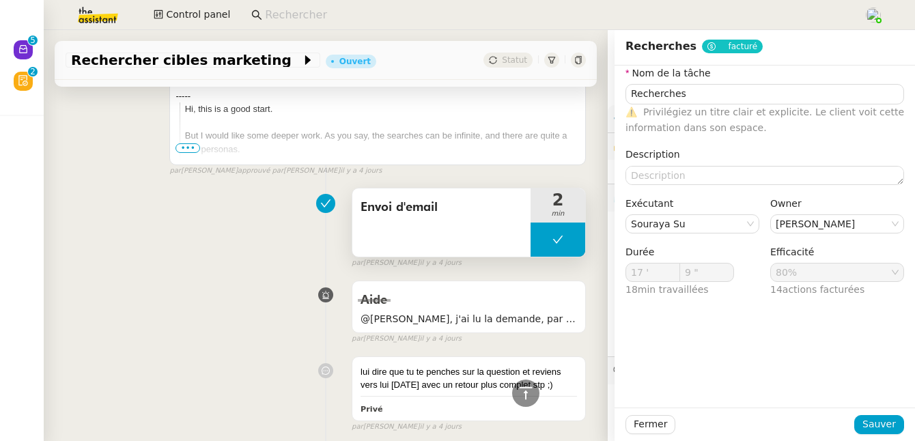
click at [377, 232] on div "Envoi d'email" at bounding box center [441, 222] width 178 height 68
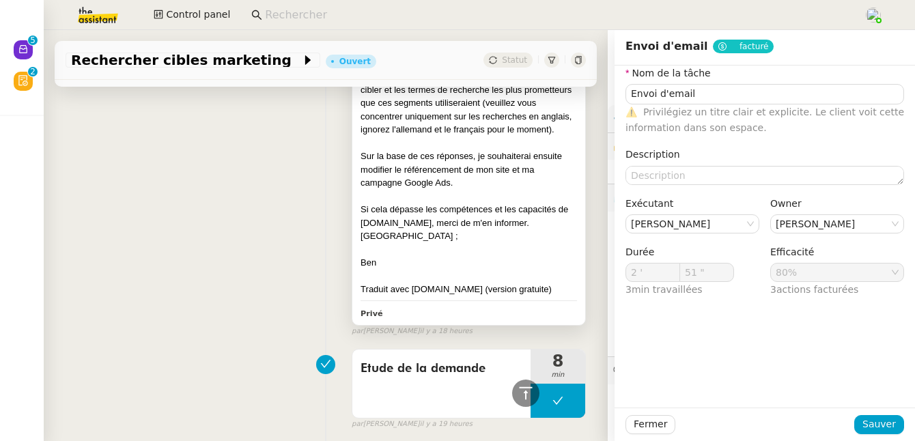
scroll to position [2171, 0]
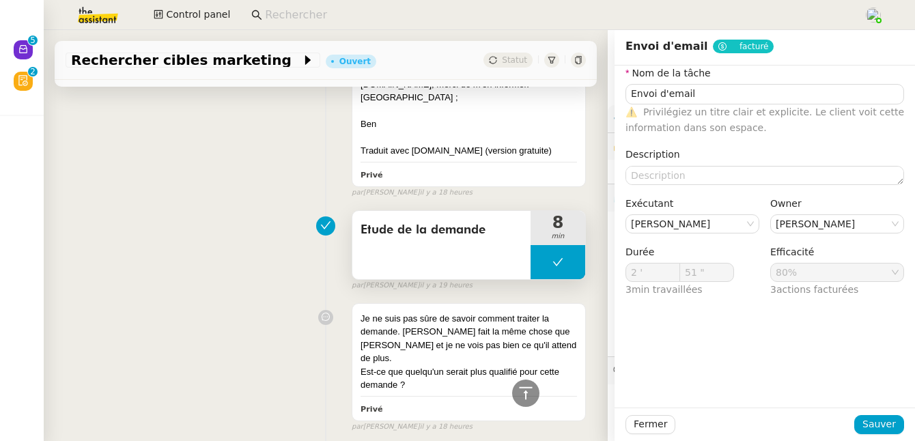
click at [399, 256] on div "Etude de la demande" at bounding box center [441, 245] width 178 height 68
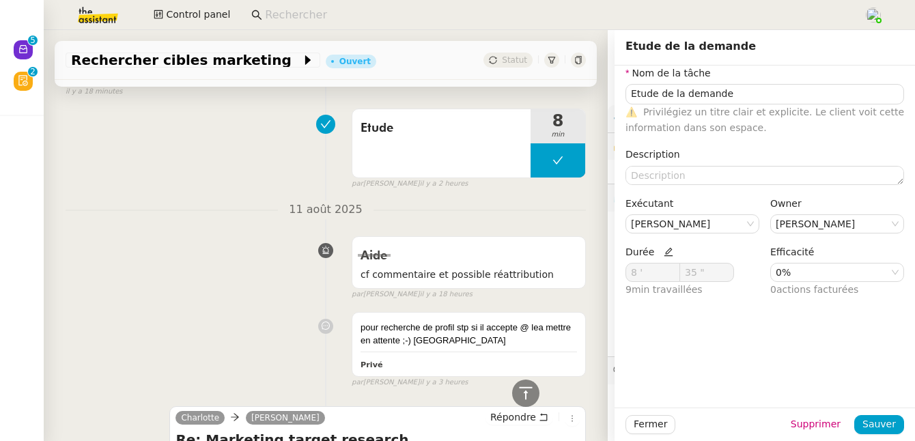
scroll to position [255, 0]
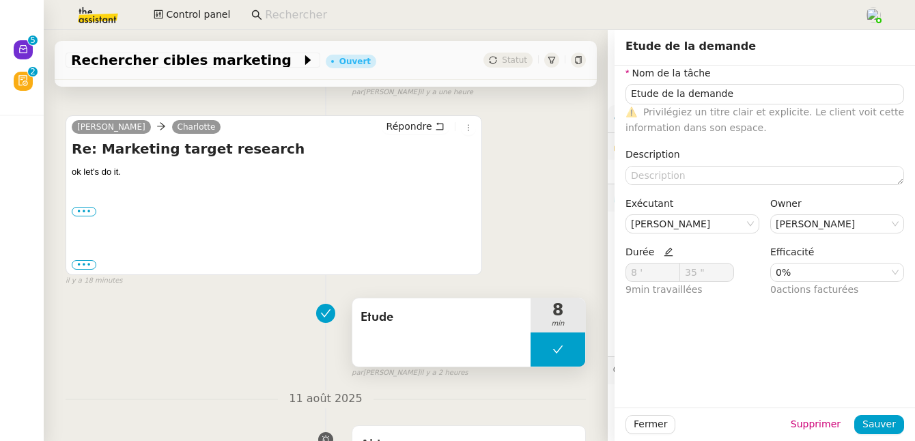
click at [394, 314] on span "Etude" at bounding box center [441, 317] width 162 height 20
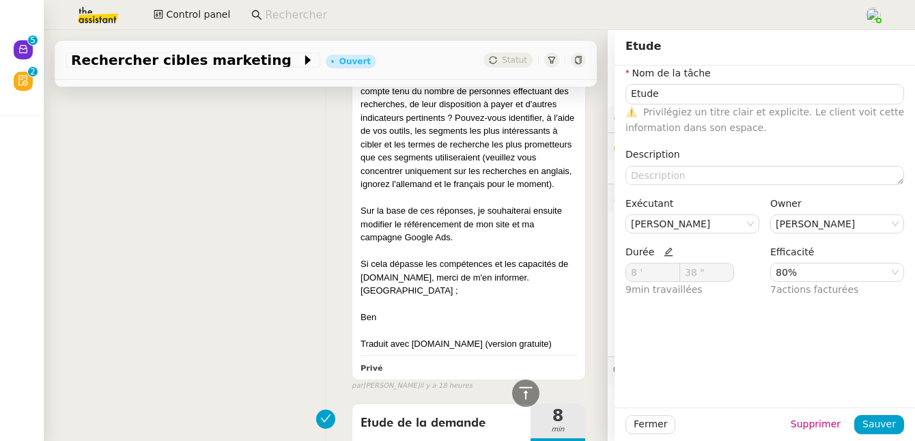
scroll to position [2107, 0]
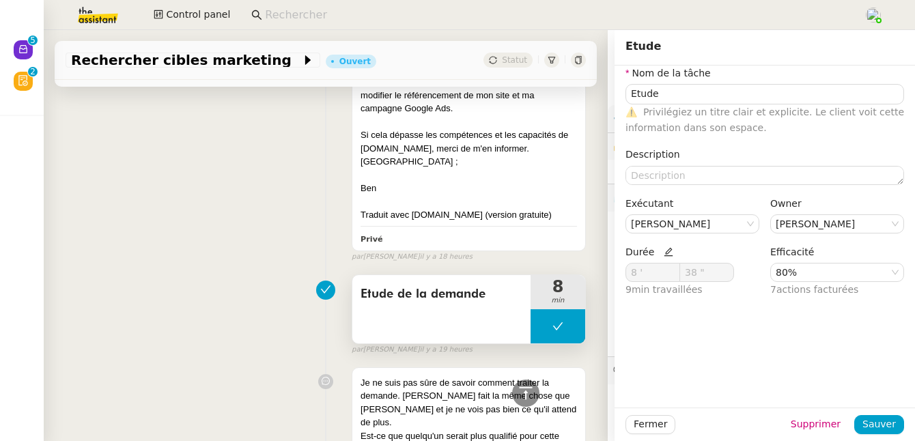
click at [395, 304] on span "Etude de la demande" at bounding box center [441, 294] width 162 height 20
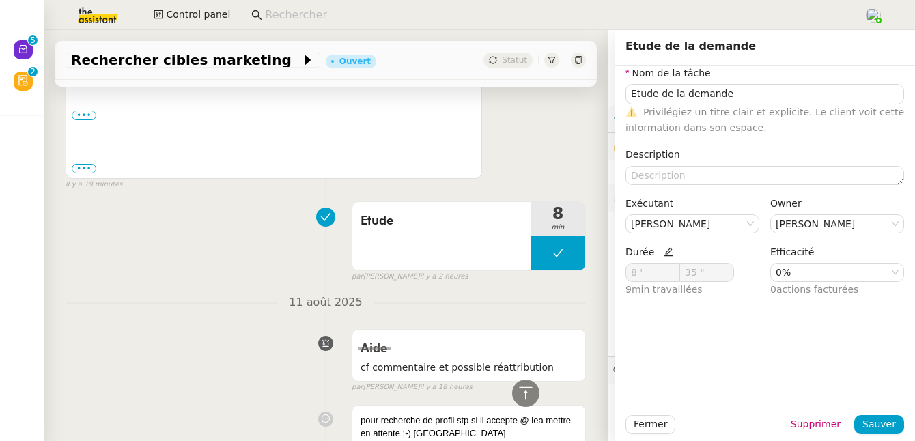
scroll to position [269, 0]
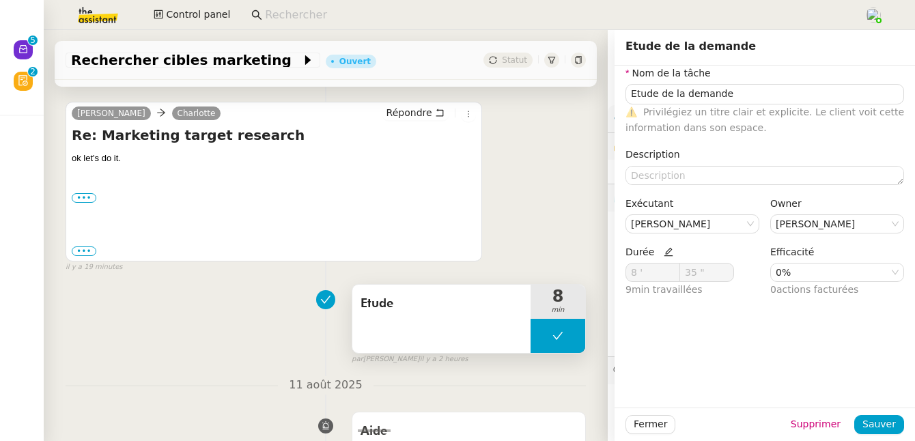
click at [451, 288] on div "Etude" at bounding box center [441, 319] width 178 height 68
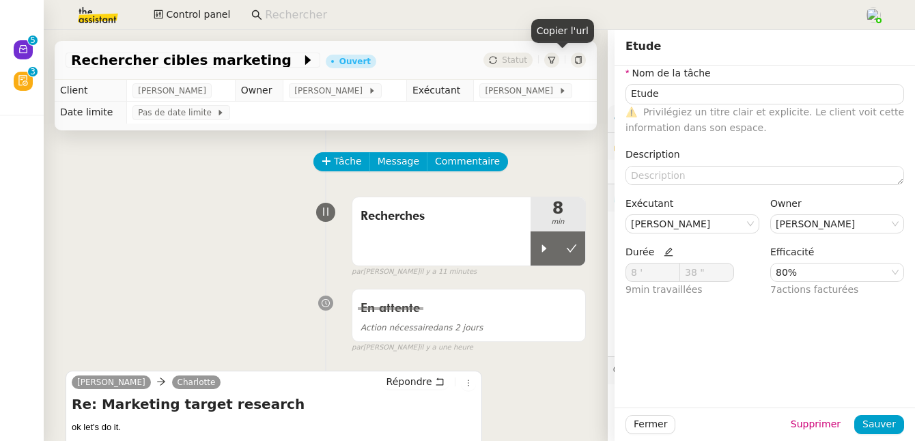
click at [575, 58] on icon at bounding box center [578, 60] width 6 height 8
click at [179, 59] on span "Rechercher cibles marketing" at bounding box center [186, 60] width 230 height 14
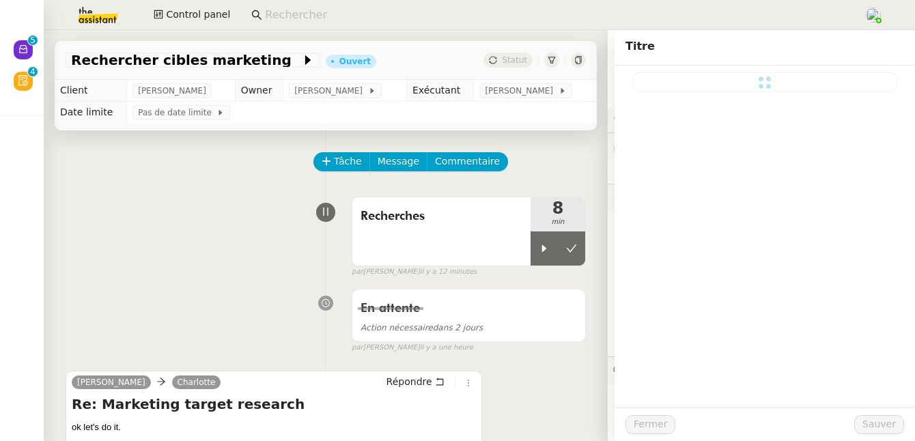
type input "Rechercher cibles marketing"
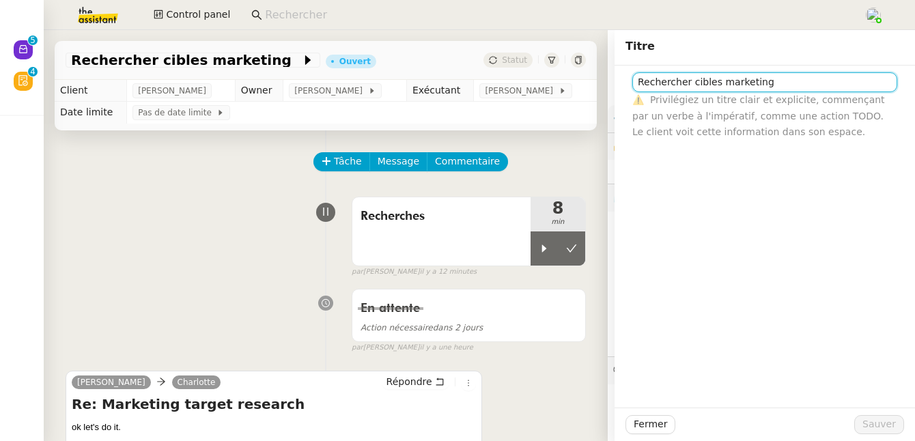
click at [719, 79] on input "Rechercher cibles marketing" at bounding box center [764, 82] width 265 height 20
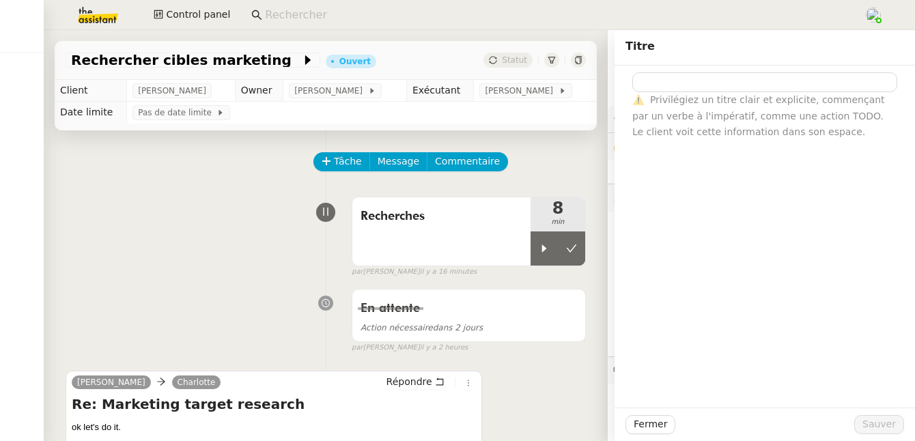
type input "Rechercher cibles marketing"
click at [645, 430] on span "Fermer" at bounding box center [649, 424] width 33 height 16
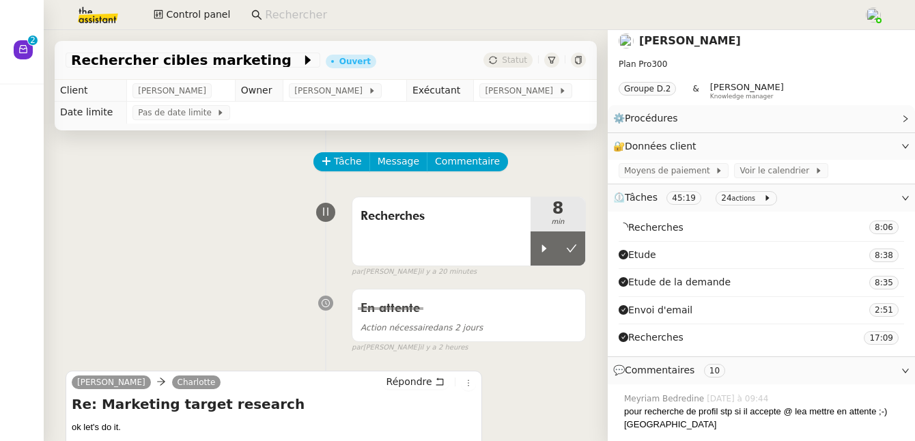
click at [681, 41] on link "Benjamin Delahaye" at bounding box center [690, 40] width 102 height 13
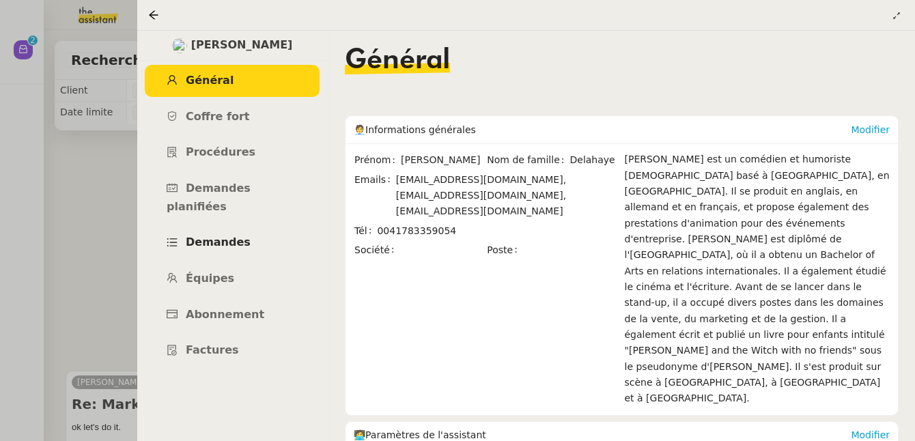
click at [242, 236] on span "Demandes" at bounding box center [218, 242] width 65 height 13
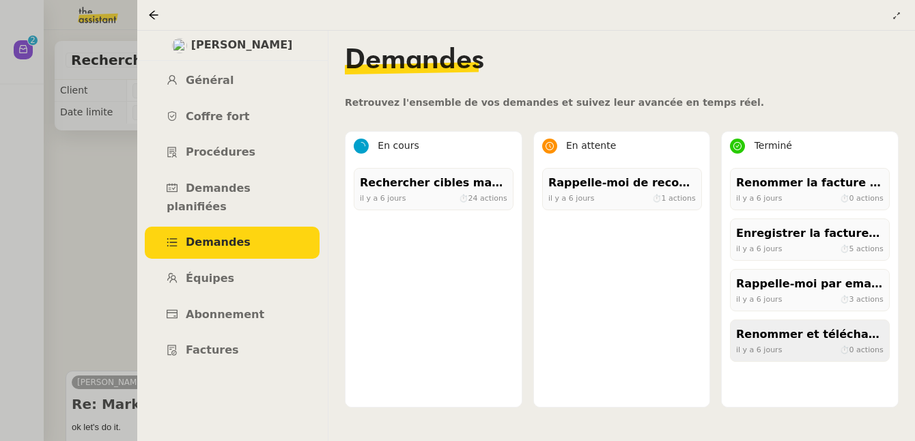
click at [784, 344] on div "il y a 6 jours ⏱ 0 actions" at bounding box center [809, 349] width 147 height 12
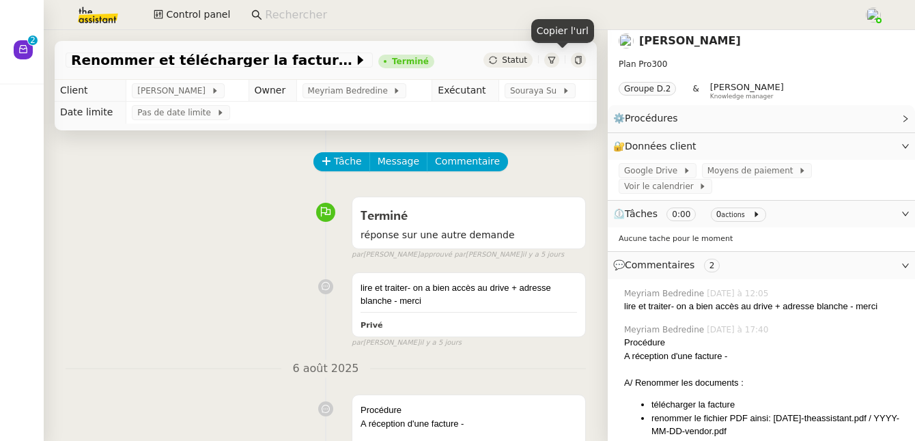
click at [574, 61] on icon at bounding box center [578, 60] width 8 height 8
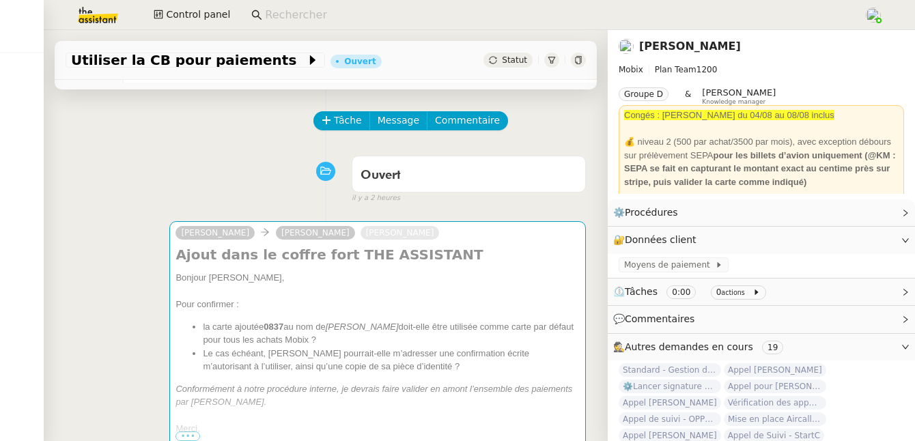
scroll to position [42, 0]
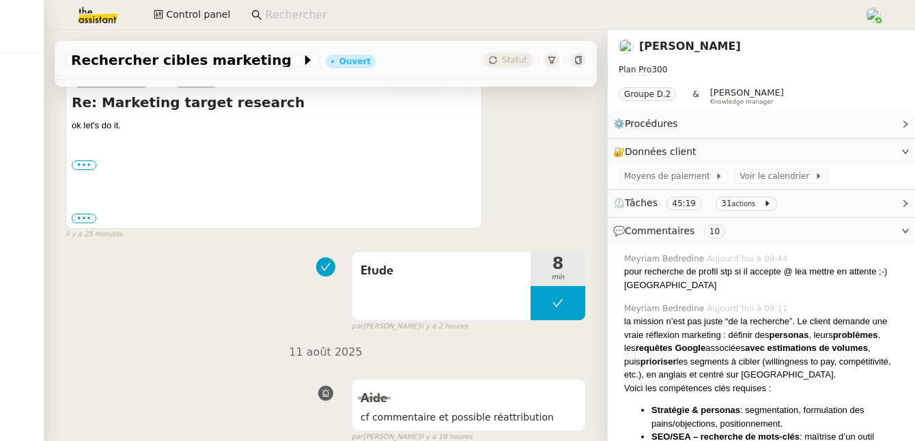
scroll to position [360, 0]
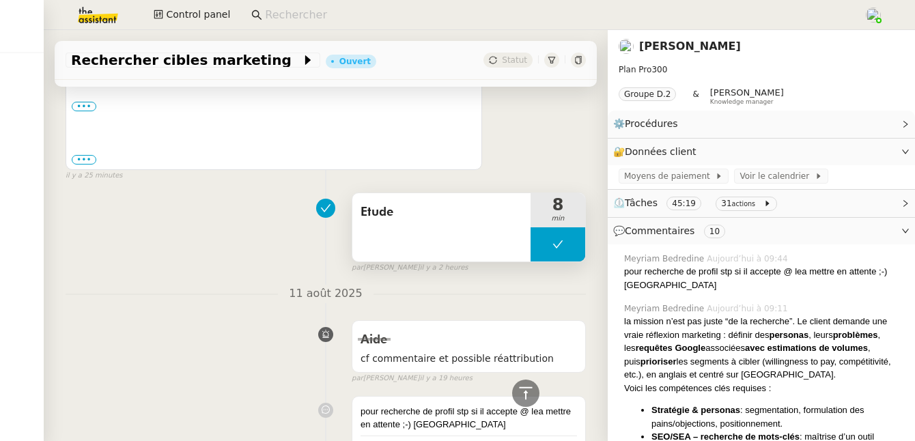
click at [440, 207] on span "Etude" at bounding box center [441, 212] width 162 height 20
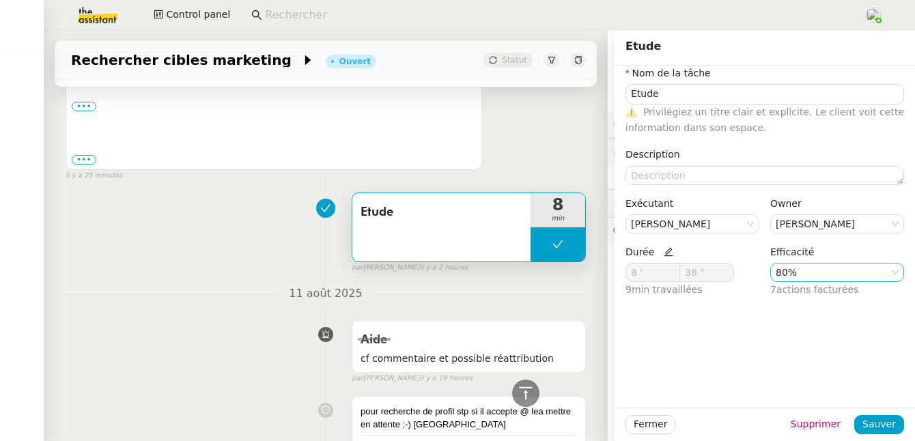
click at [786, 275] on nz-select-item "80%" at bounding box center [836, 273] width 123 height 18
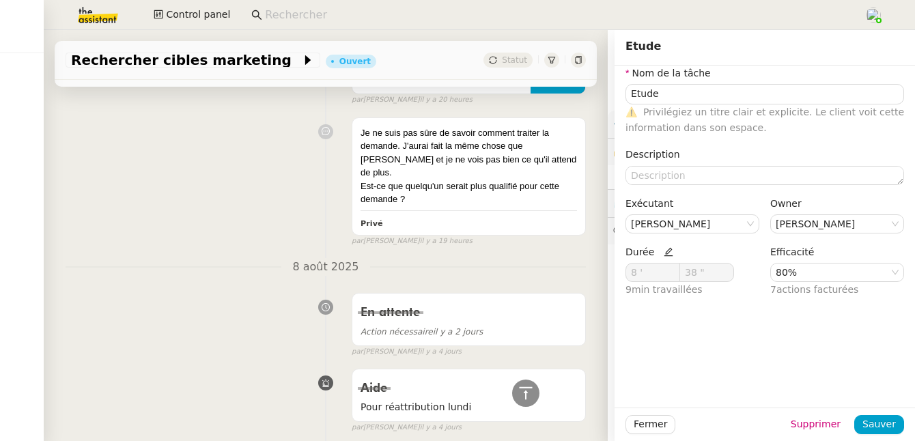
scroll to position [2820, 0]
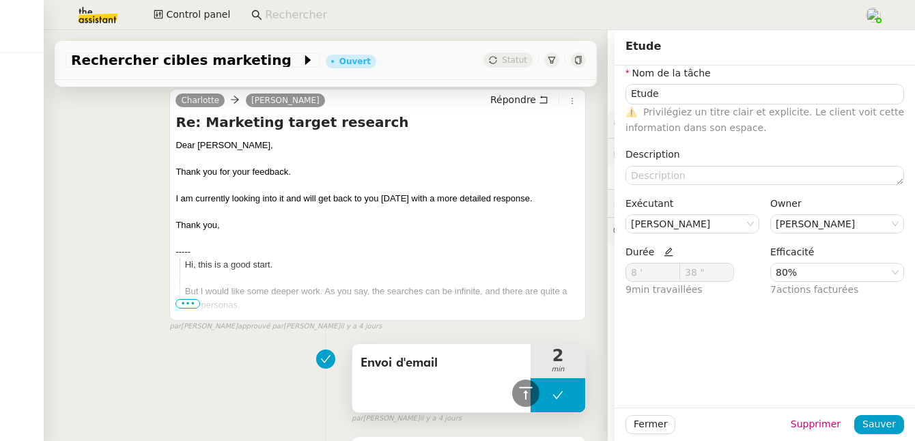
click at [442, 379] on div "Envoi d'email" at bounding box center [441, 378] width 178 height 68
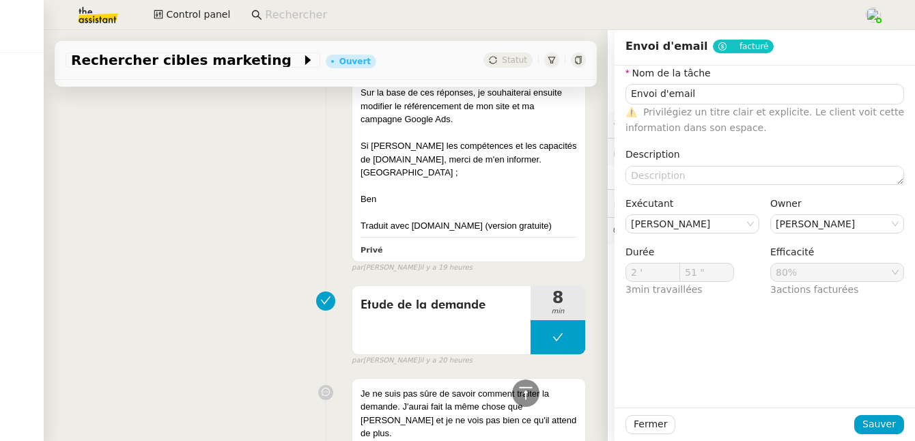
scroll to position [2094, 0]
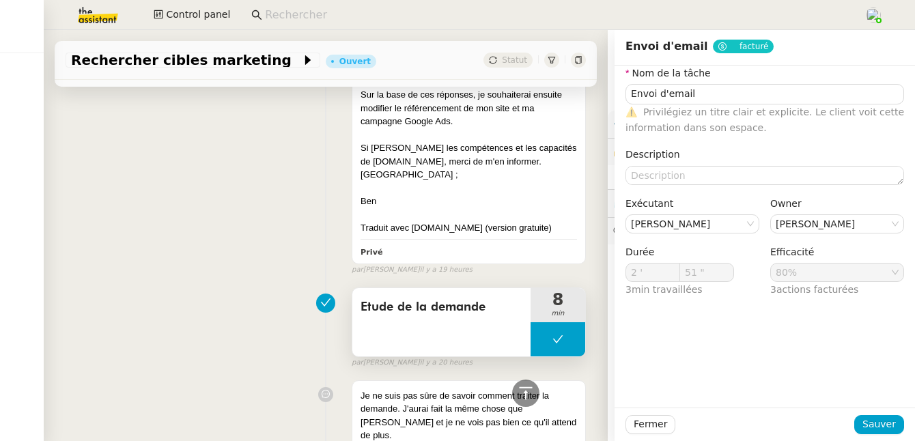
click at [440, 317] on span "Etude de la demande" at bounding box center [441, 307] width 162 height 20
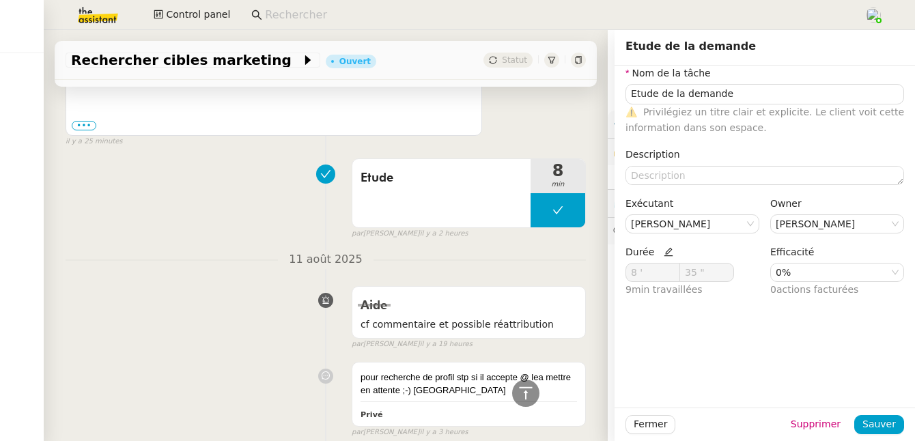
scroll to position [334, 0]
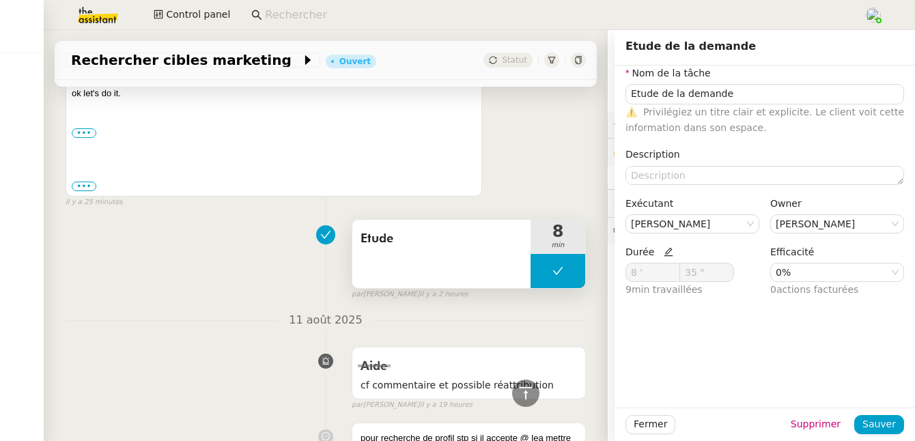
click at [436, 258] on div "Etude" at bounding box center [441, 254] width 178 height 68
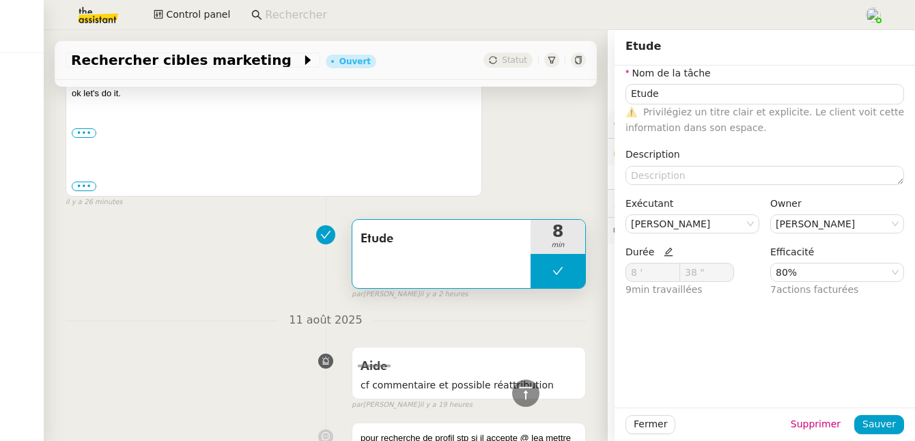
type input "Etude"
type input "8 '"
type input "38 ""
click at [312, 19] on input at bounding box center [557, 15] width 585 height 18
